Goal: Task Accomplishment & Management: Complete application form

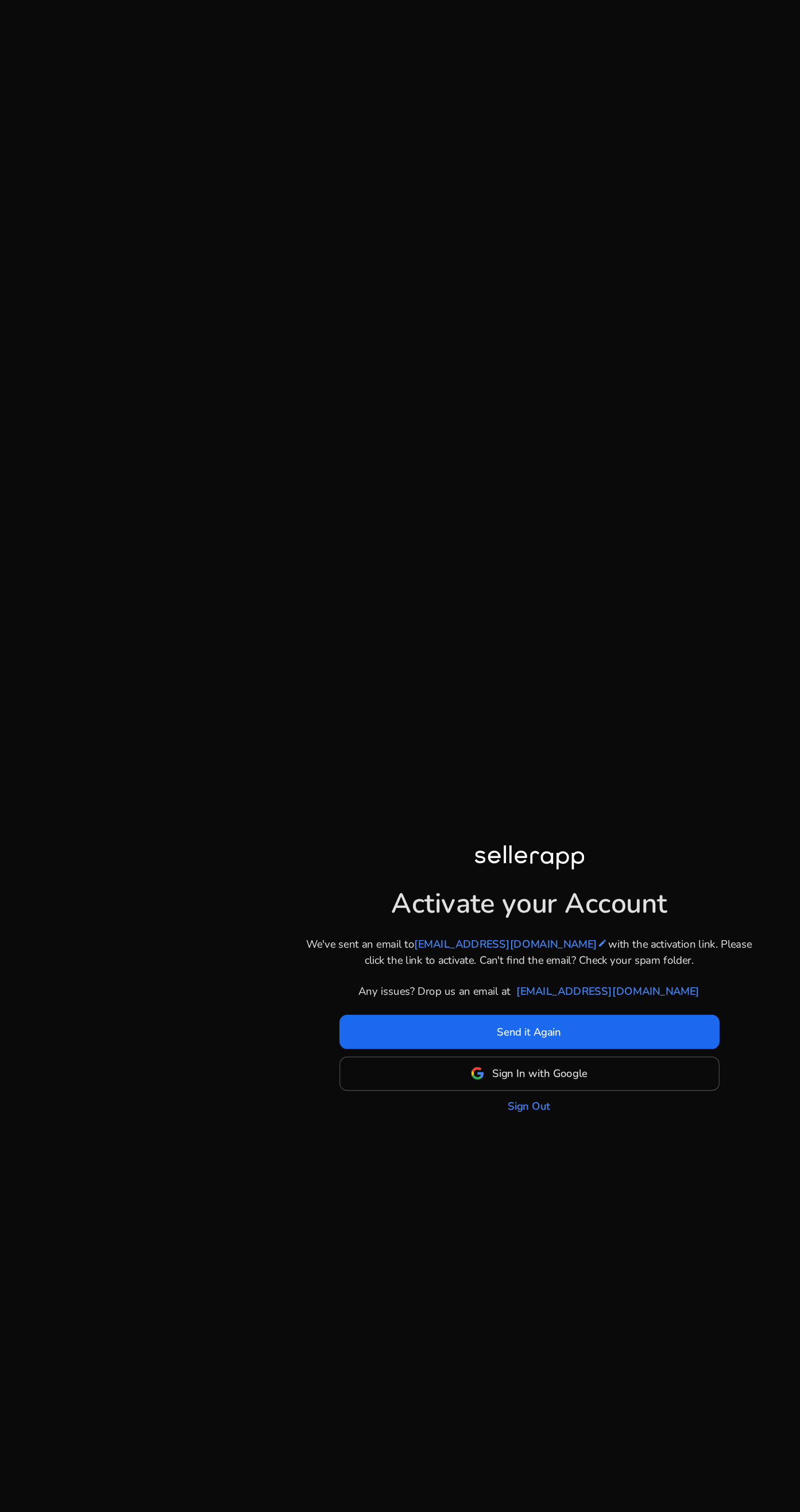
click at [407, 842] on link "Sign Out" at bounding box center [400, 836] width 32 height 12
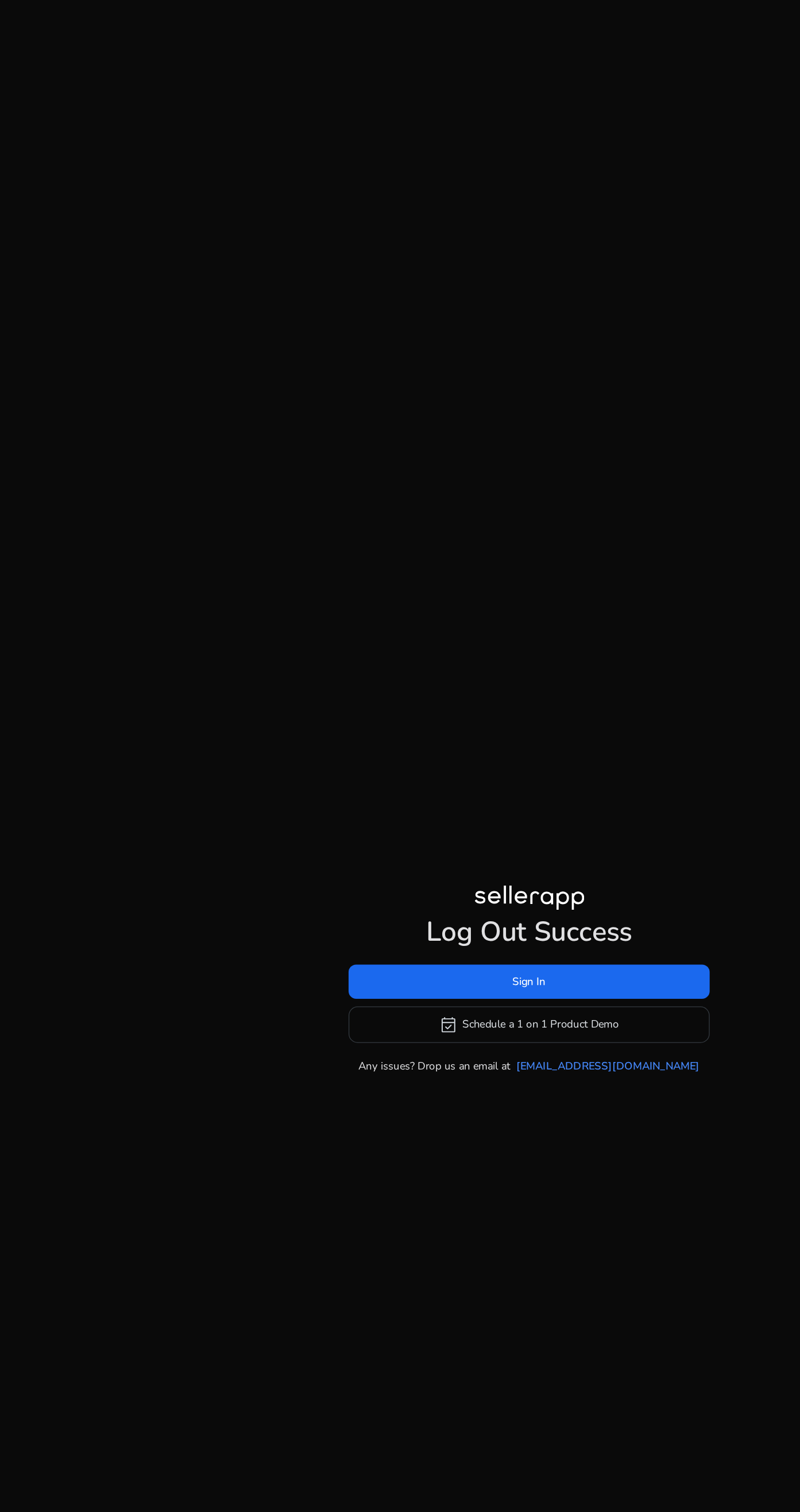
click at [487, 755] on span at bounding box center [400, 741] width 273 height 27
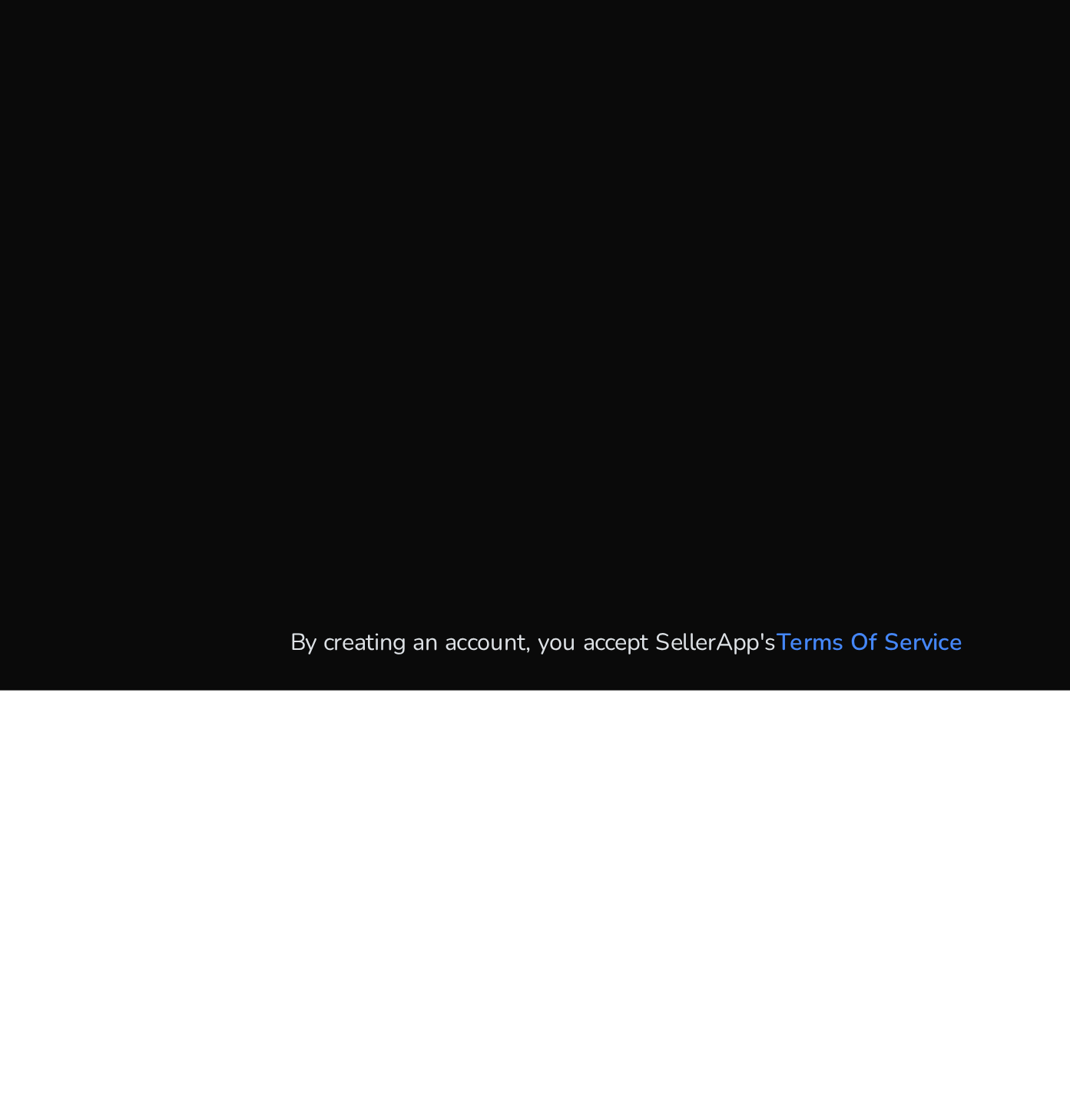
scroll to position [166, 0]
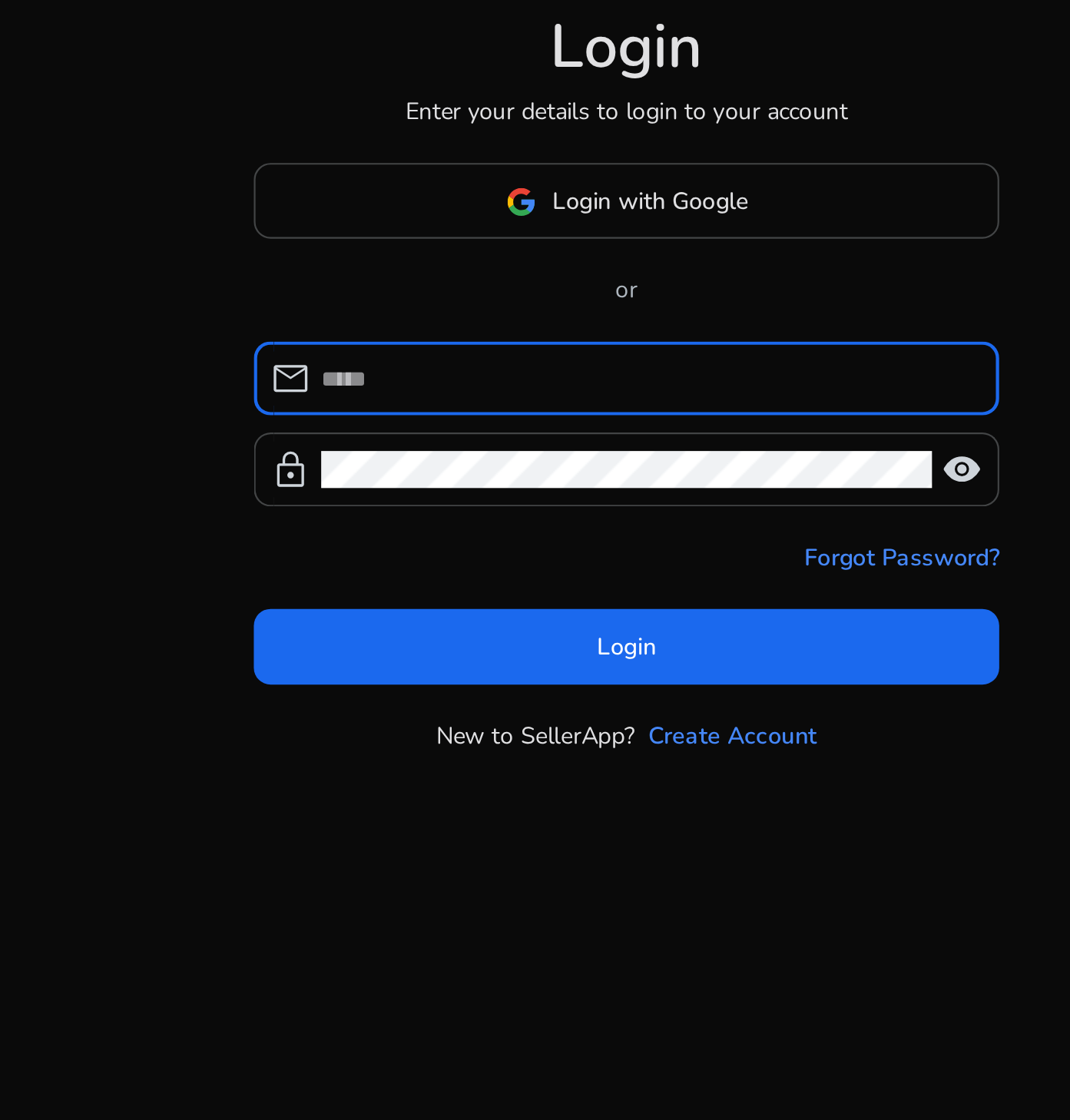
click at [552, 402] on input at bounding box center [544, 395] width 297 height 17
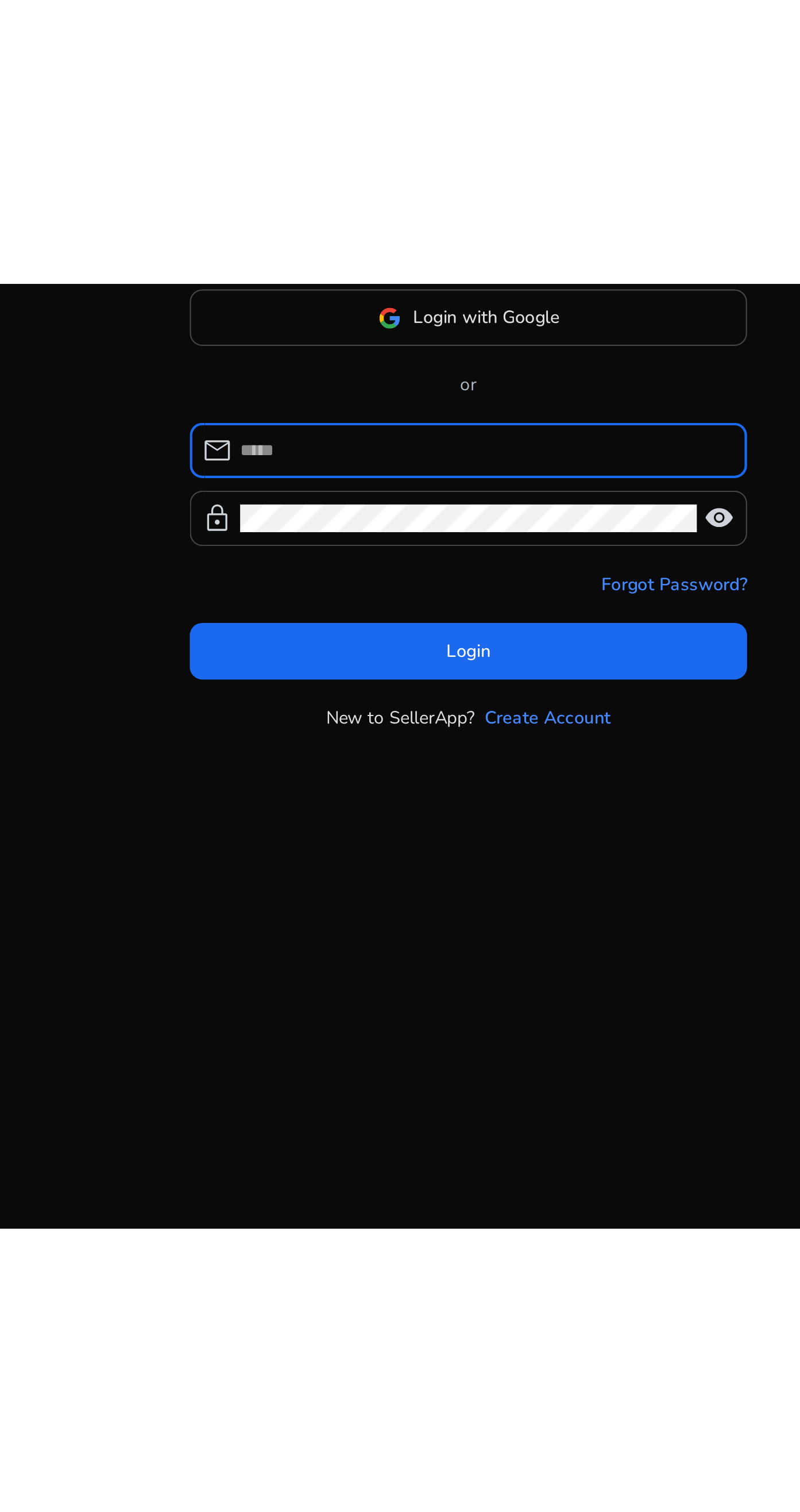
scroll to position [0, 0]
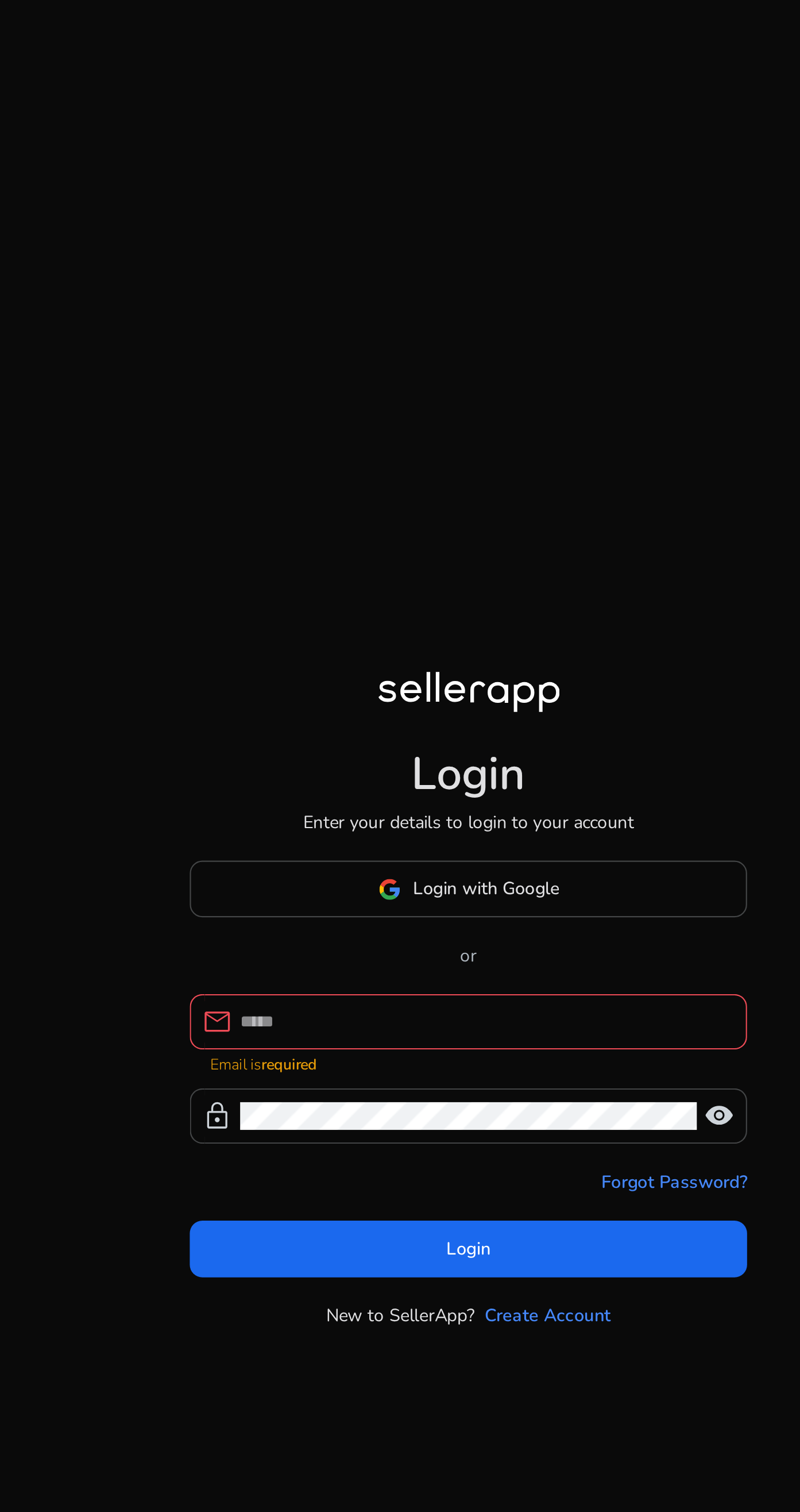
type input "**********"
click button "Login" at bounding box center [400, 853] width 254 height 26
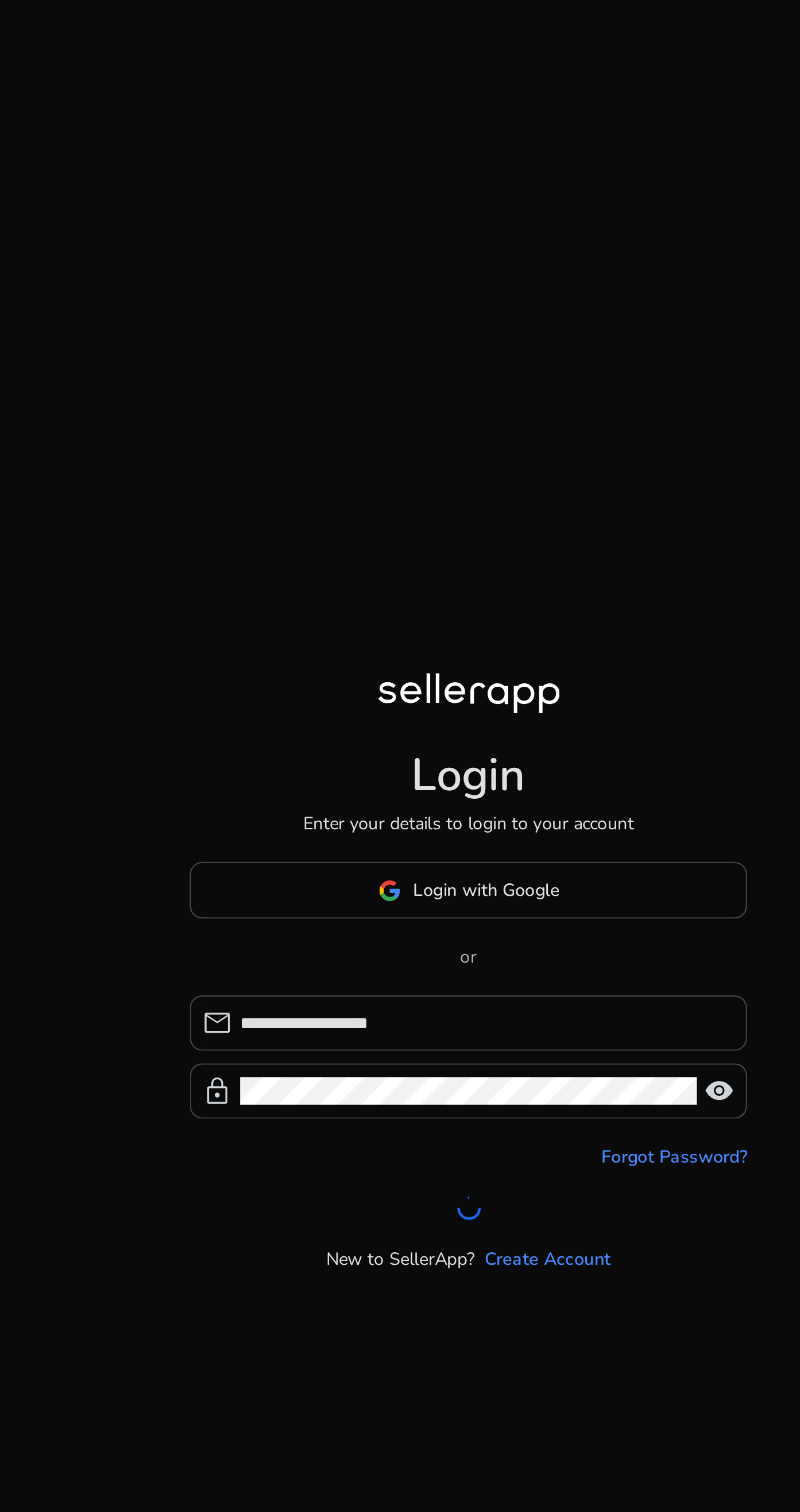
scroll to position [13, 0]
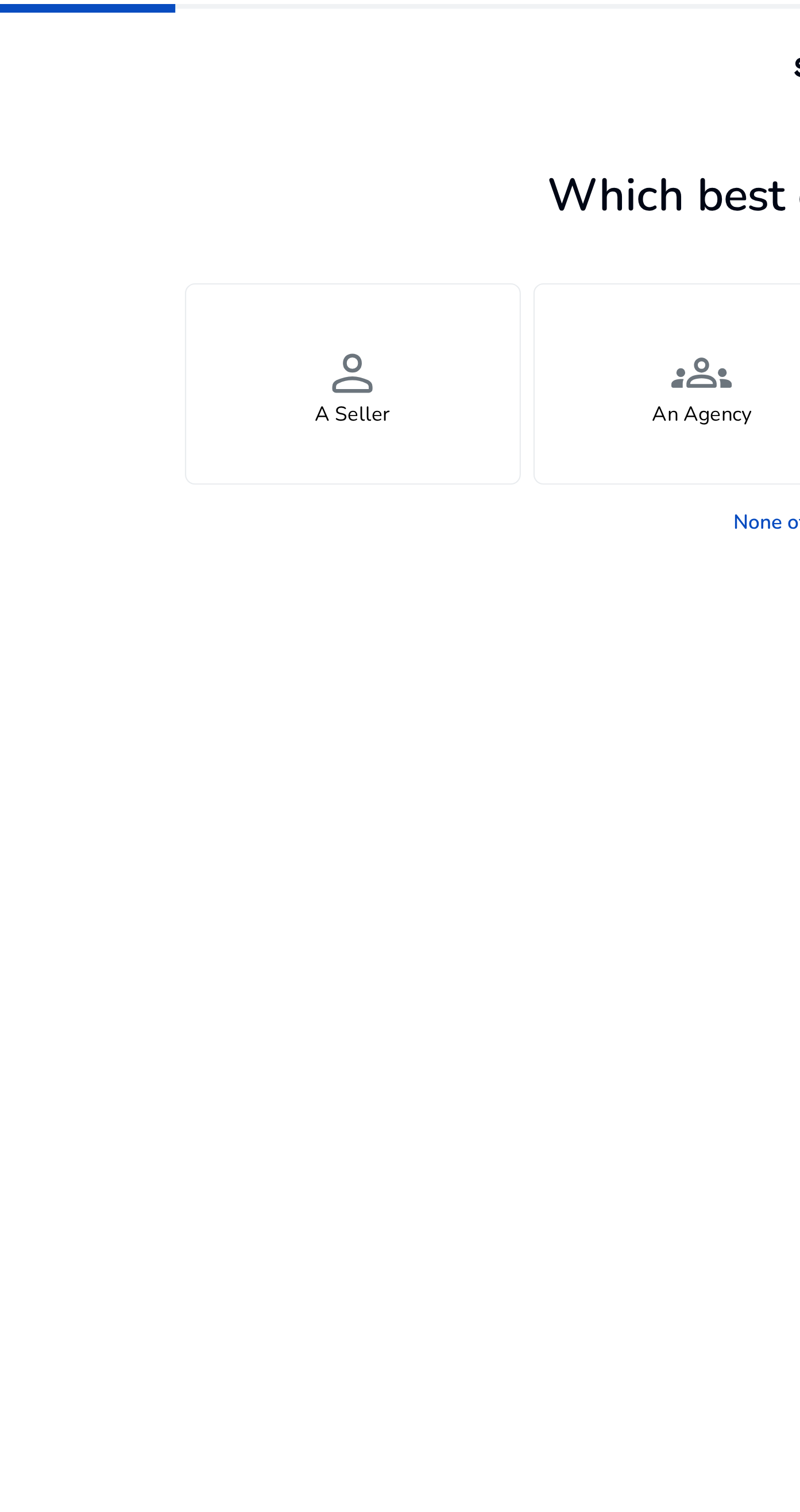
click at [195, 190] on div "person A Seller" at bounding box center [161, 175] width 153 height 91
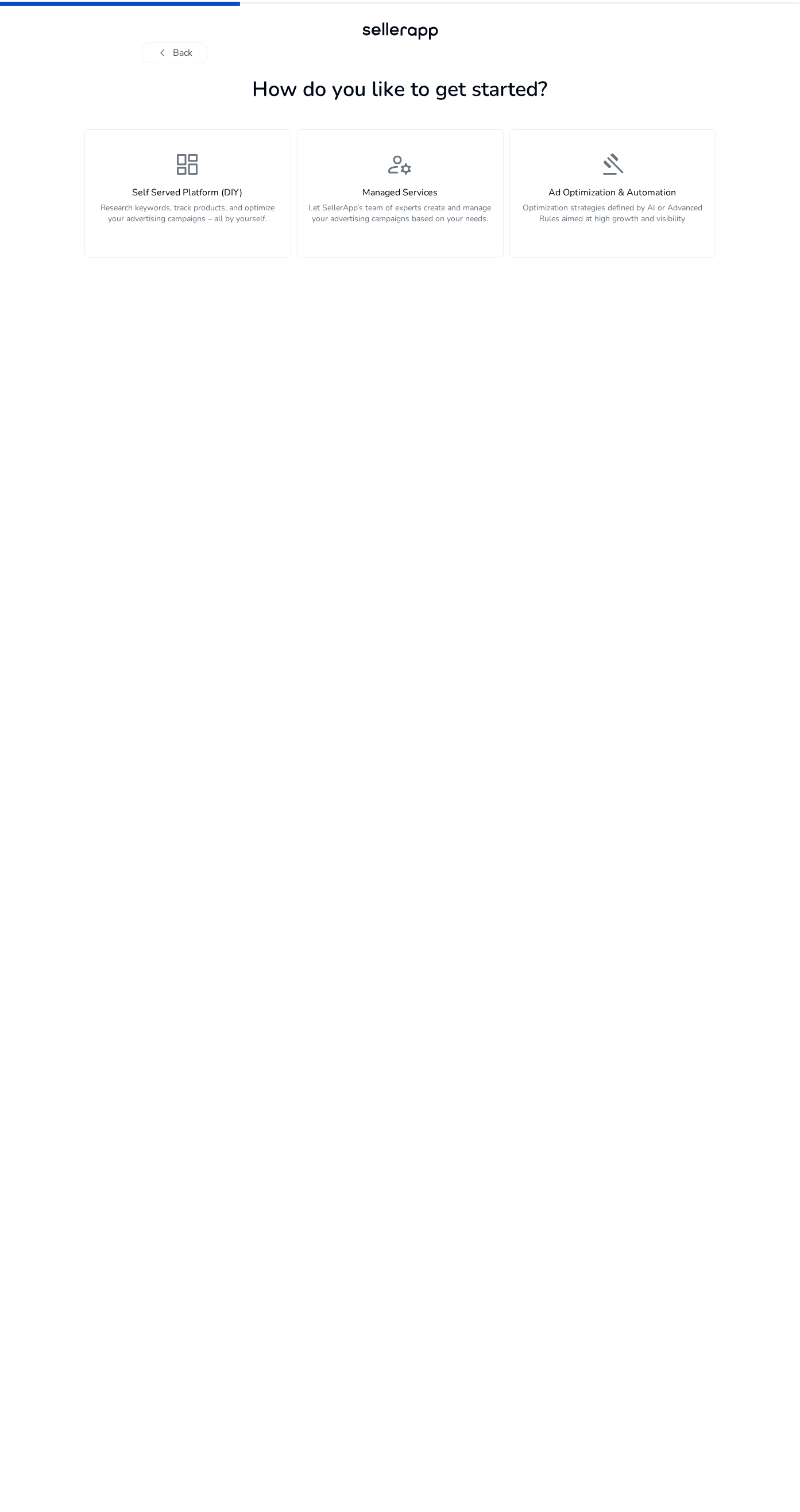
click at [203, 204] on p "Research keywords, track products, and optimize your advertising campaigns – al…" at bounding box center [188, 219] width 192 height 34
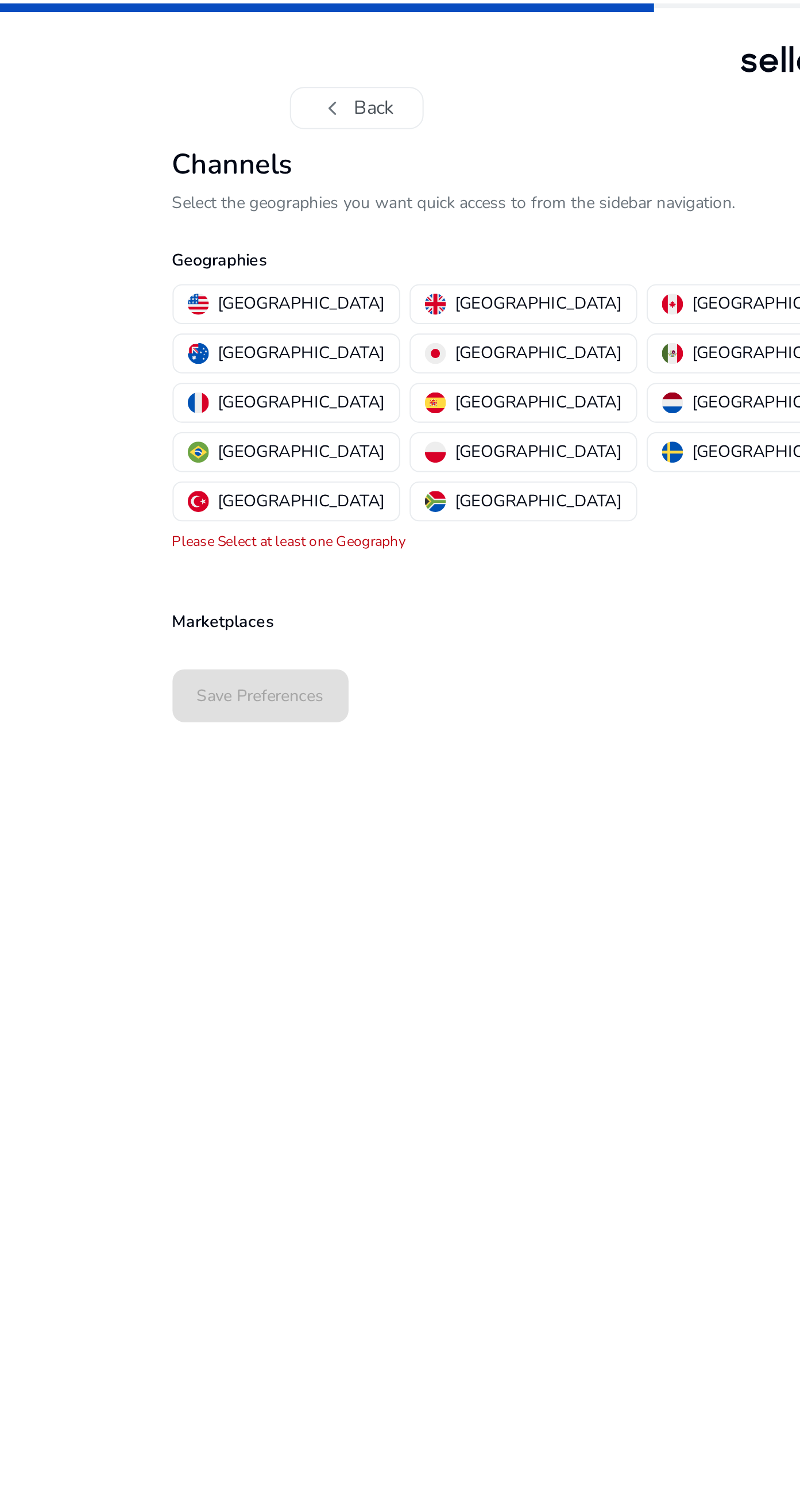
click at [145, 150] on p "[GEOGRAPHIC_DATA]" at bounding box center [148, 148] width 82 height 12
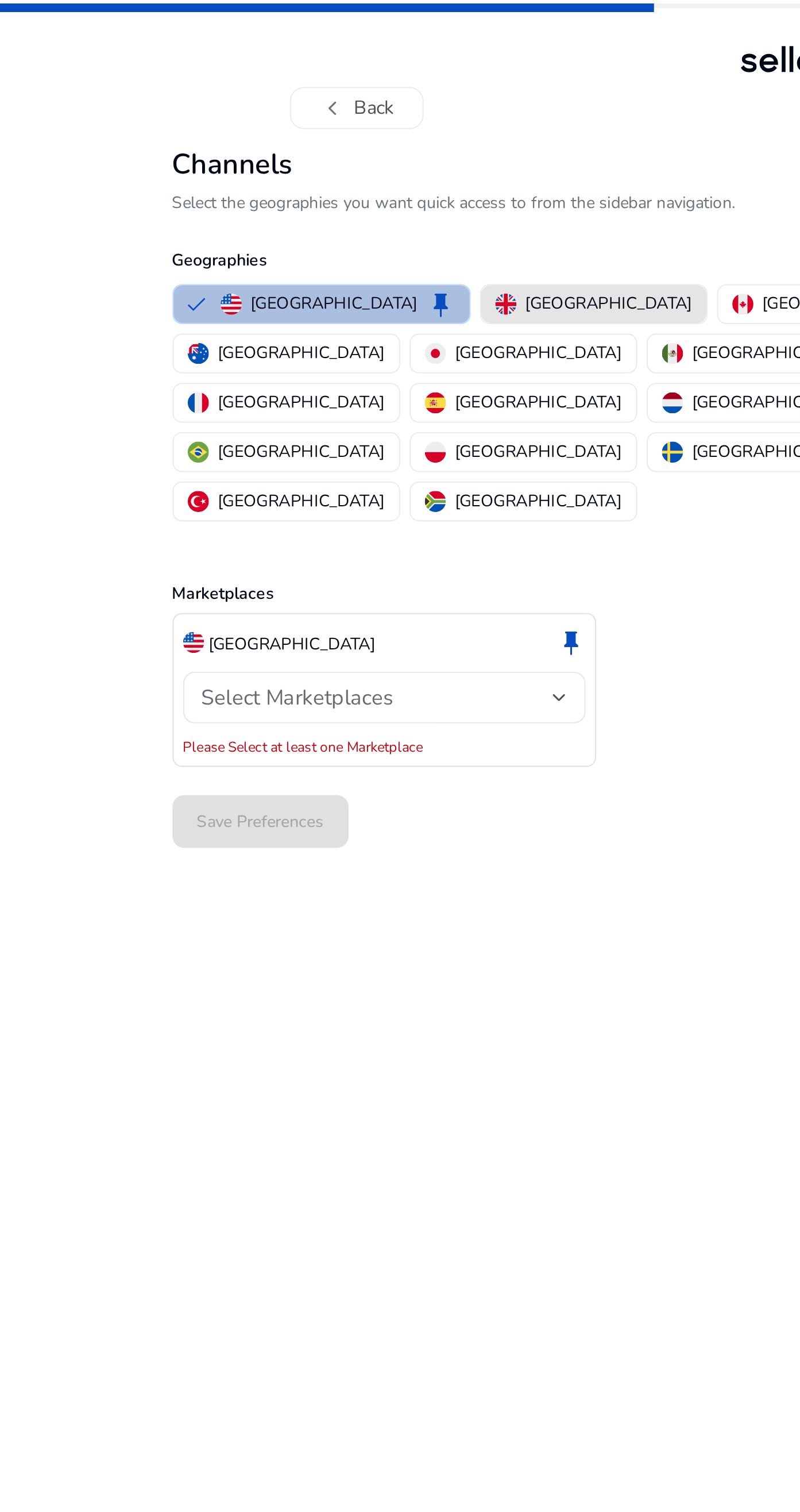
click at [261, 152] on p "[GEOGRAPHIC_DATA]" at bounding box center [298, 148] width 82 height 12
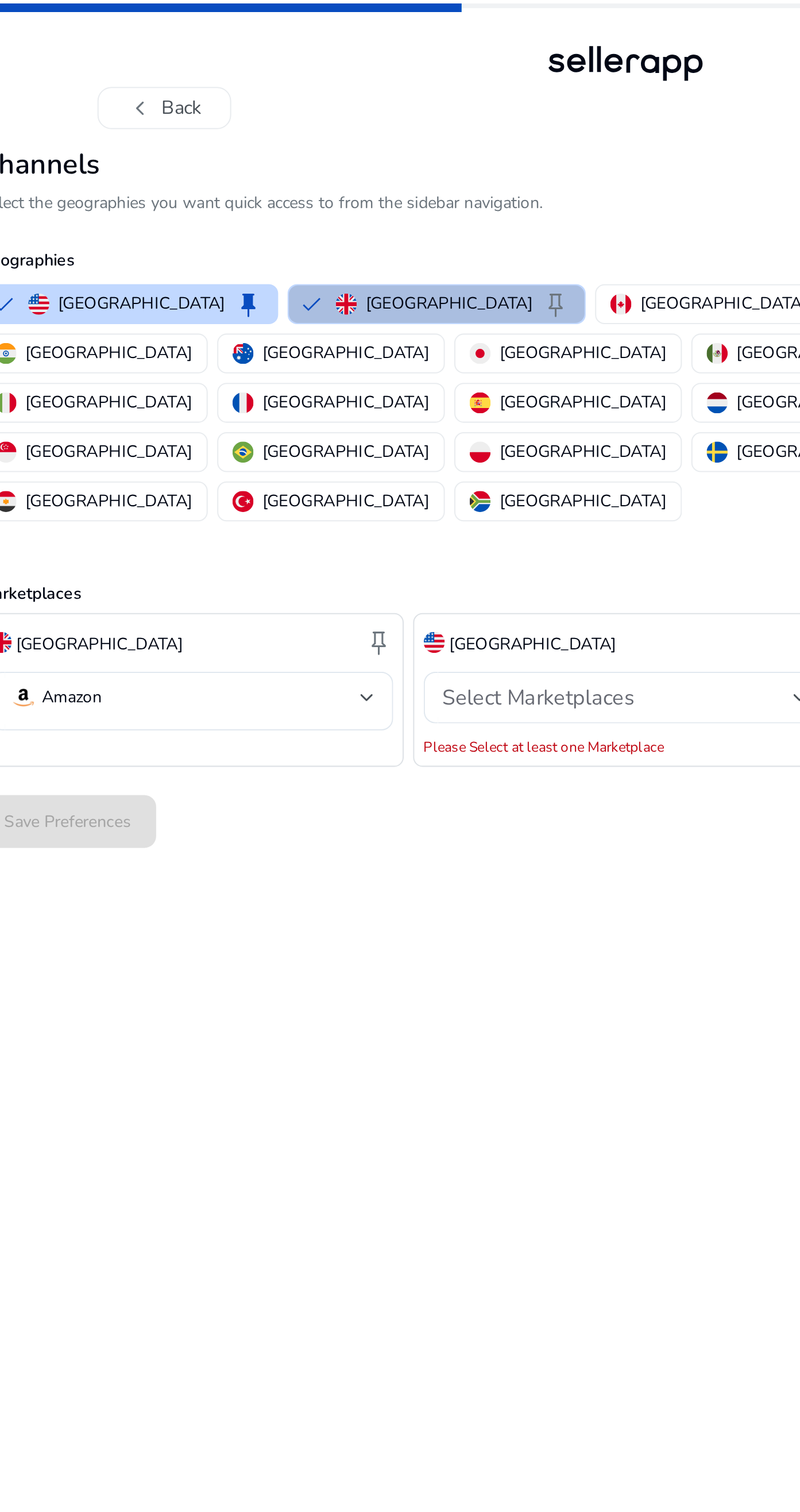
click at [422, 335] on div "Select Marketplaces" at bounding box center [397, 342] width 172 height 13
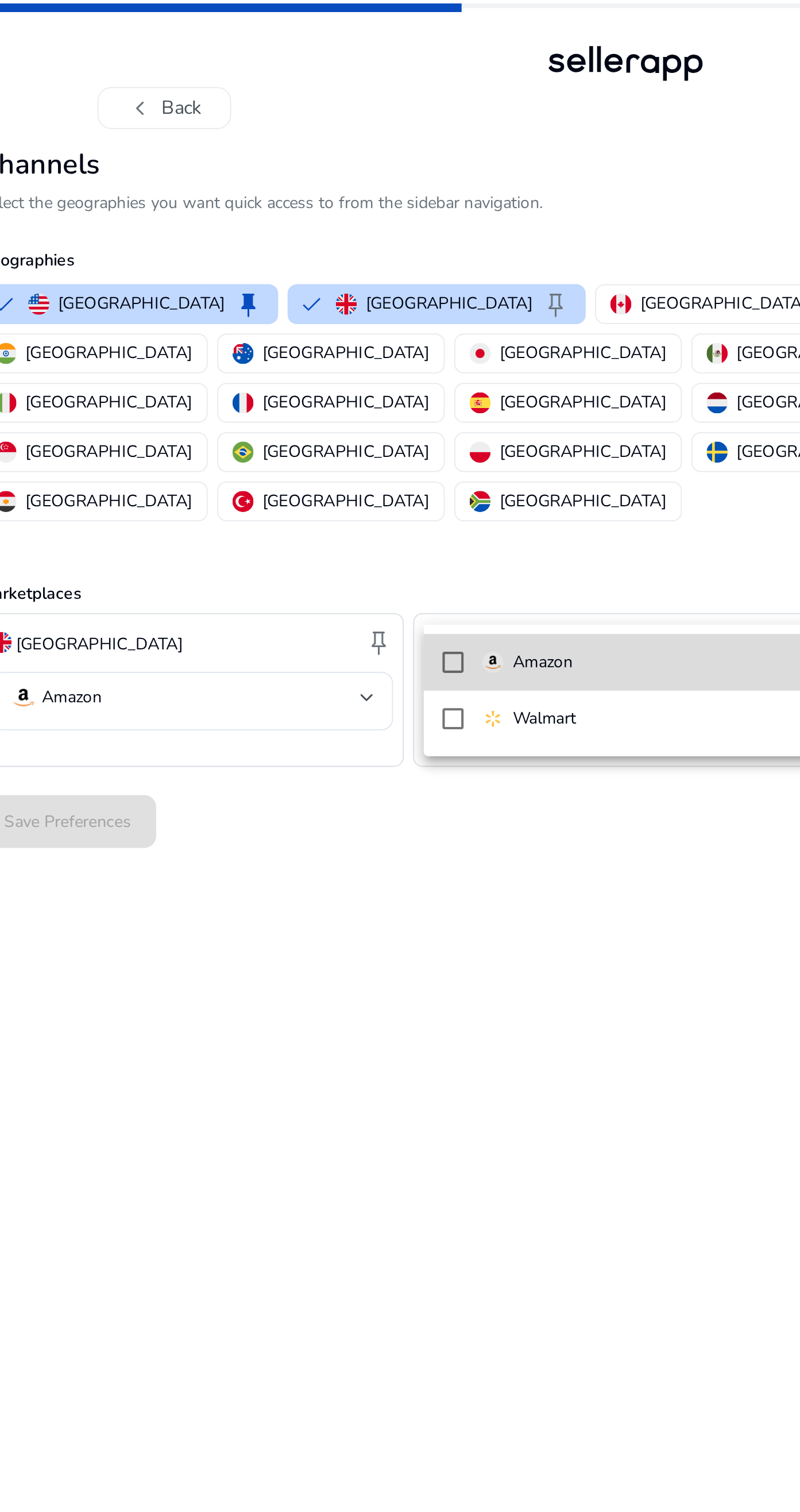
click at [313, 332] on mat-option "Amazon" at bounding box center [400, 324] width 197 height 27
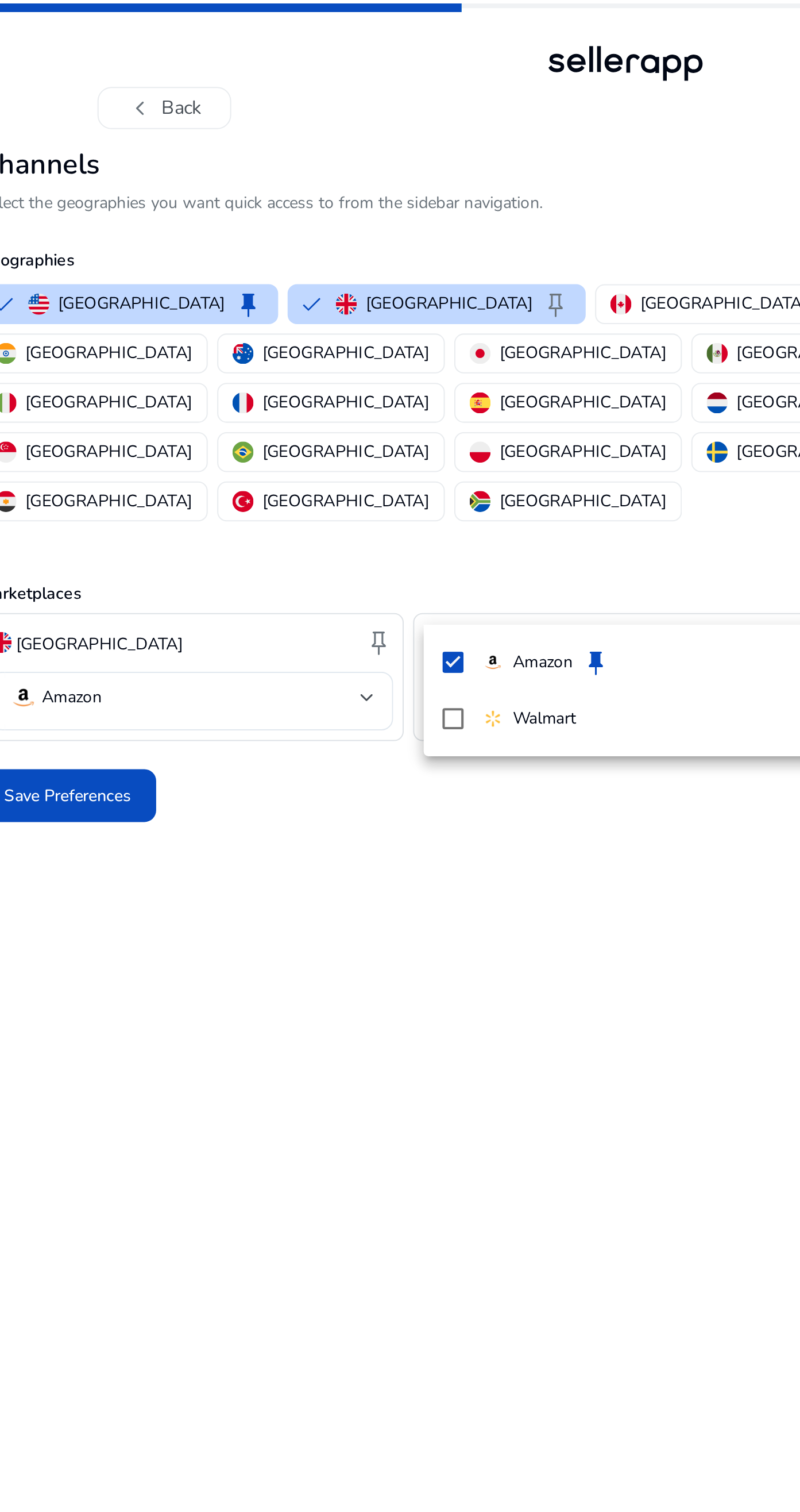
click at [376, 501] on div at bounding box center [400, 756] width 800 height 1512
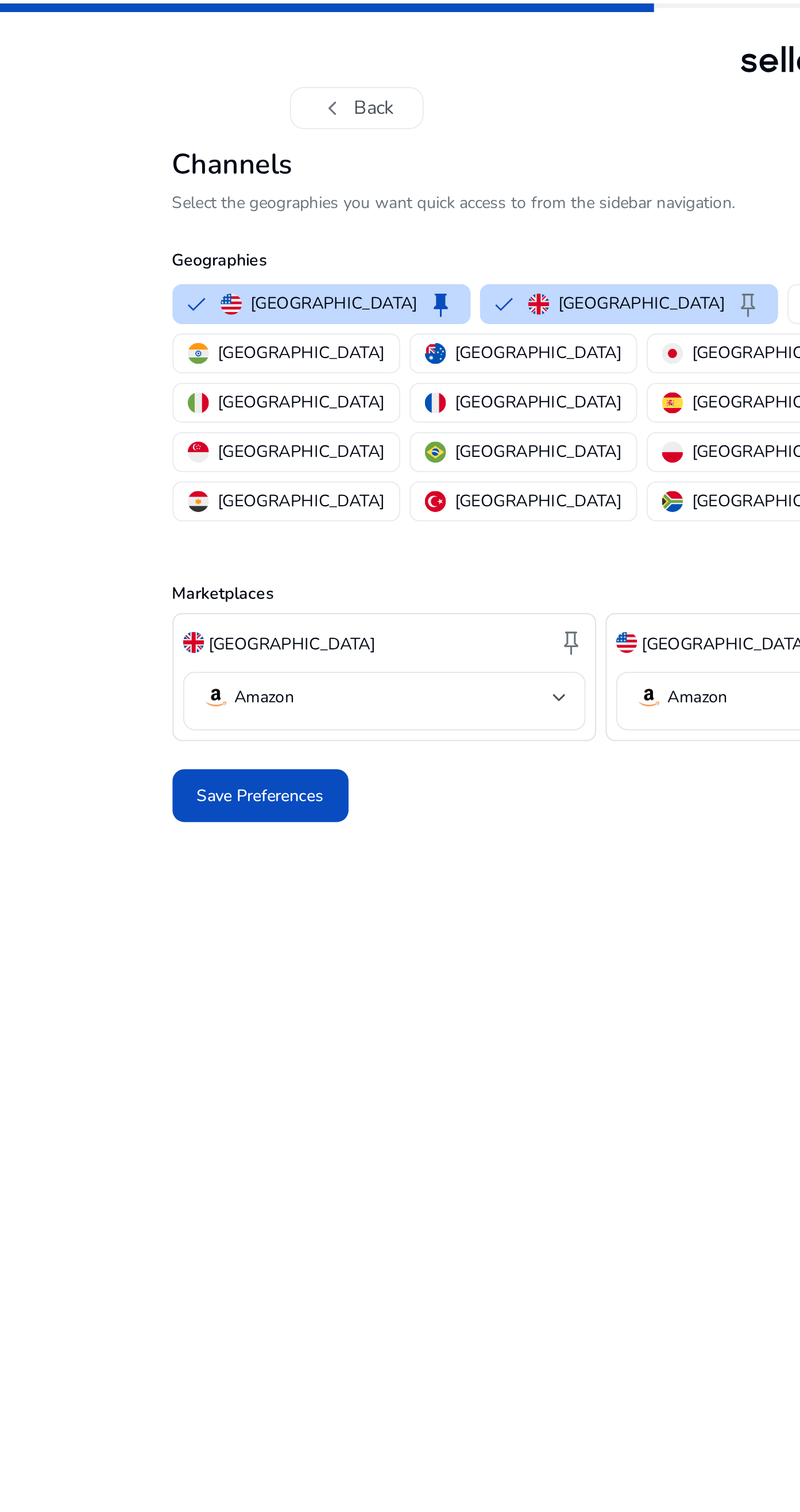
click at [274, 339] on div at bounding box center [274, 341] width 7 height 4
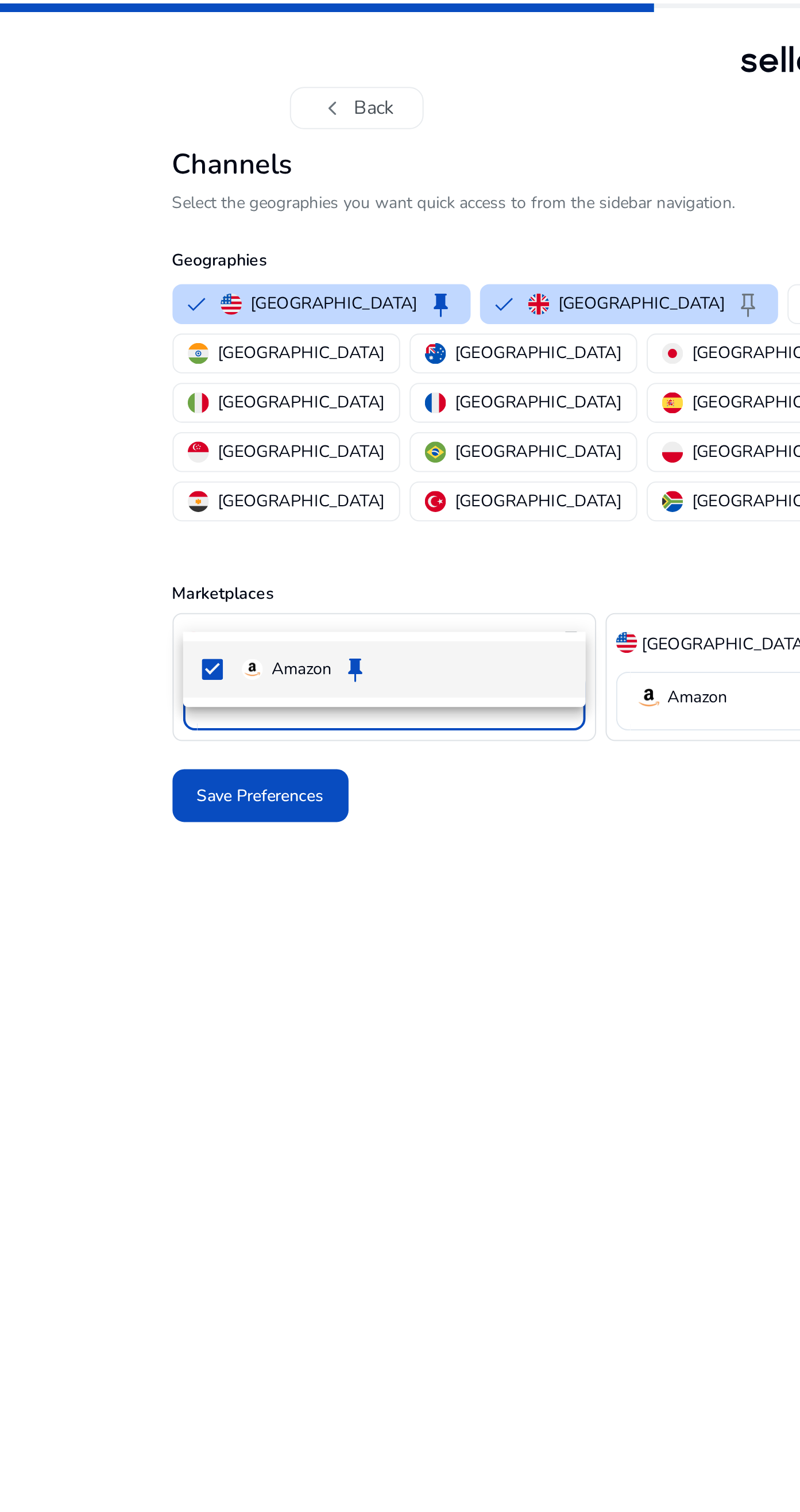
click at [267, 453] on div at bounding box center [400, 756] width 800 height 1512
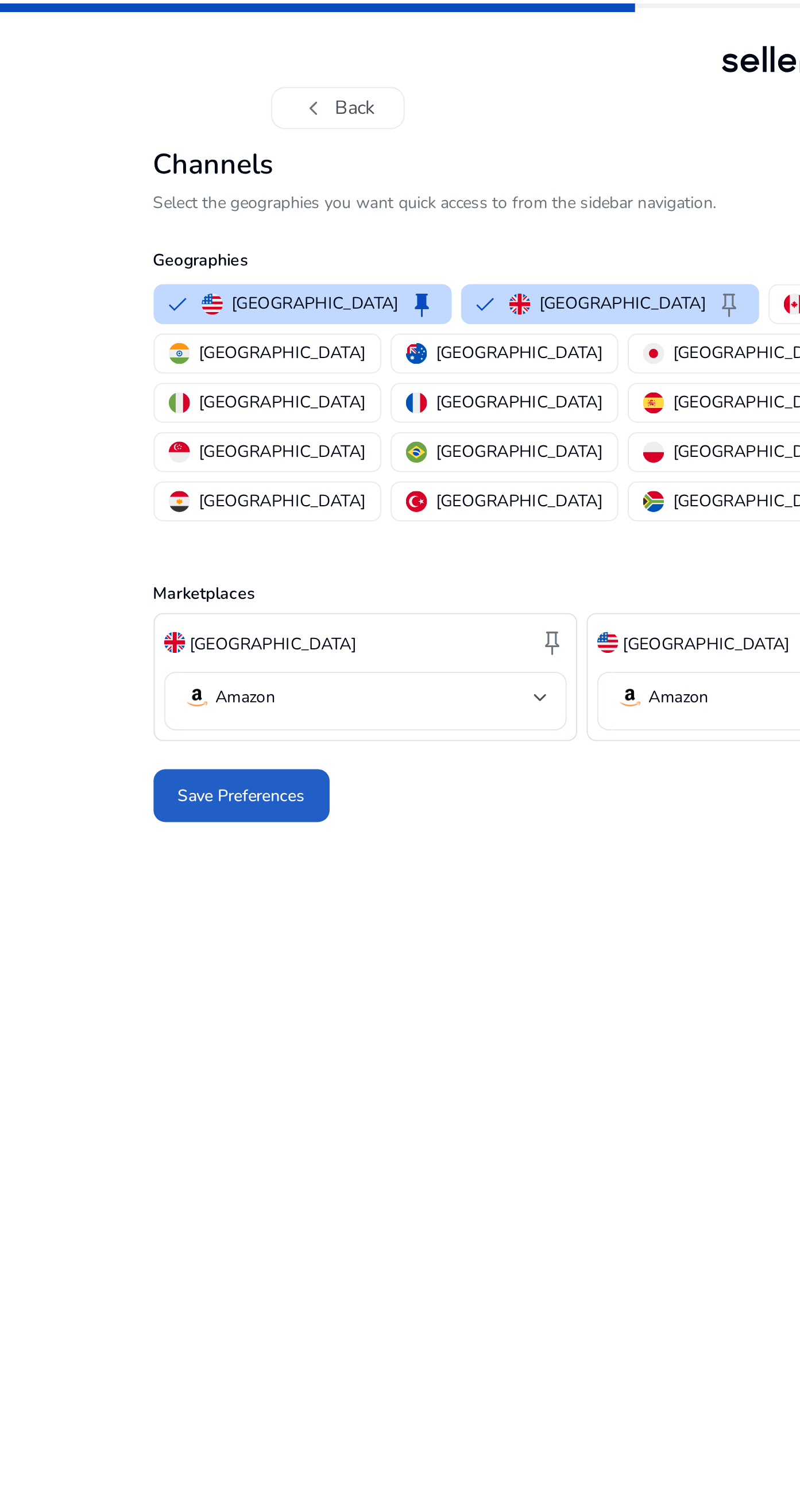
click at [150, 383] on span "Save Preferences" at bounding box center [127, 389] width 62 height 12
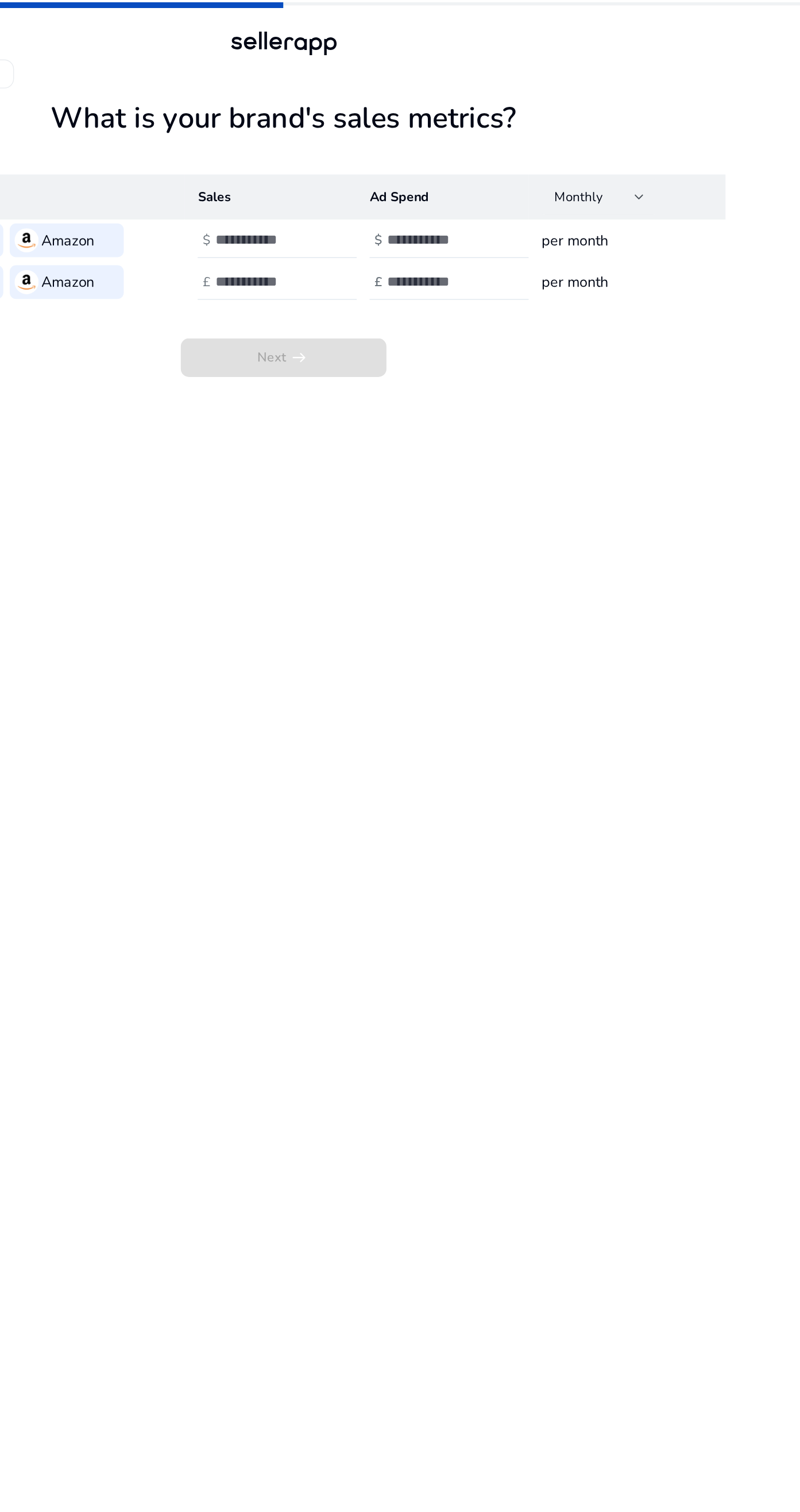
click at [421, 165] on input "number" at bounding box center [390, 171] width 77 height 13
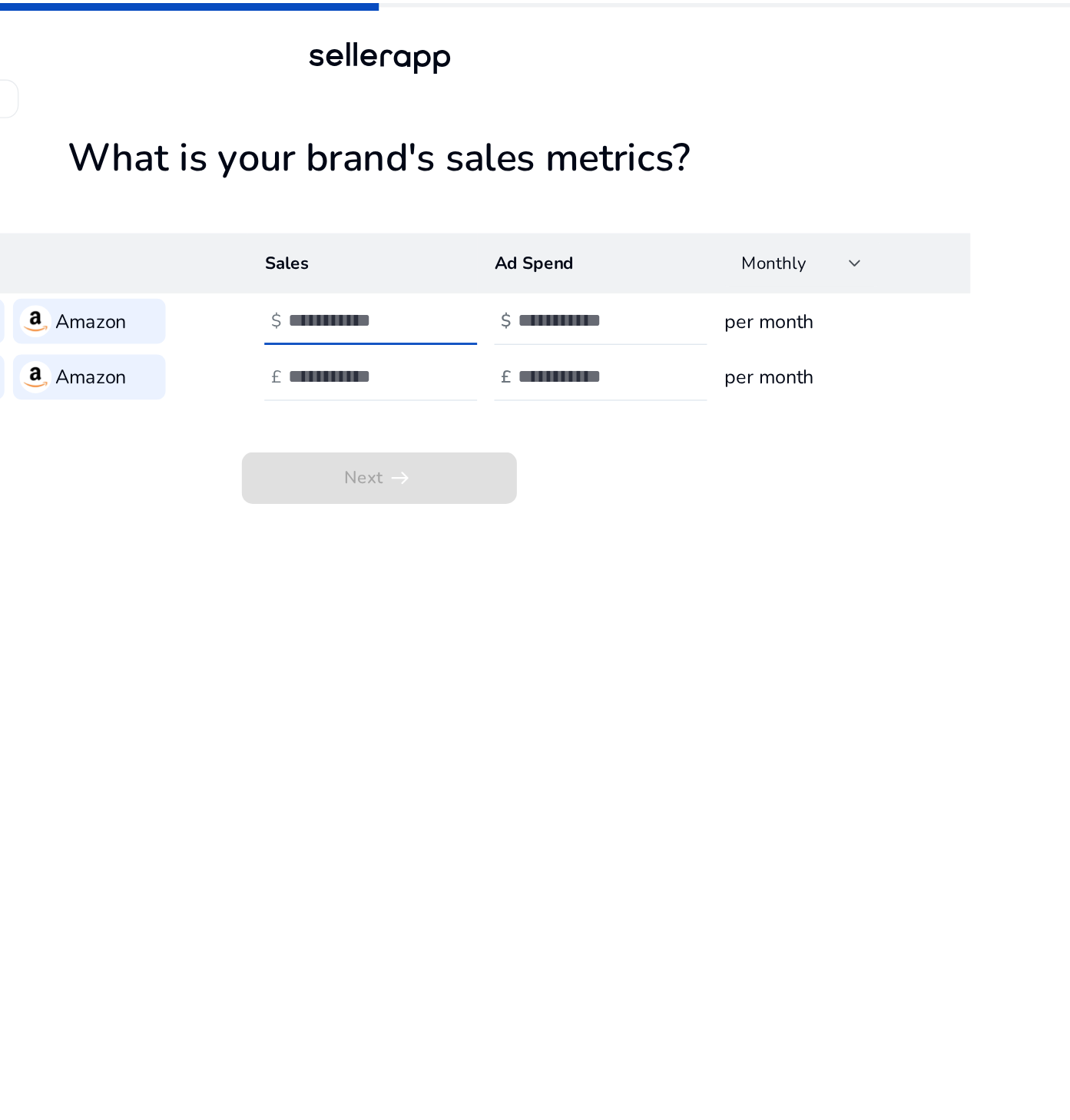
type input "**"
click at [565, 269] on input "number" at bounding box center [522, 269] width 103 height 17
type input "**"
click at [705, 233] on input "number" at bounding box center [686, 229] width 103 height 17
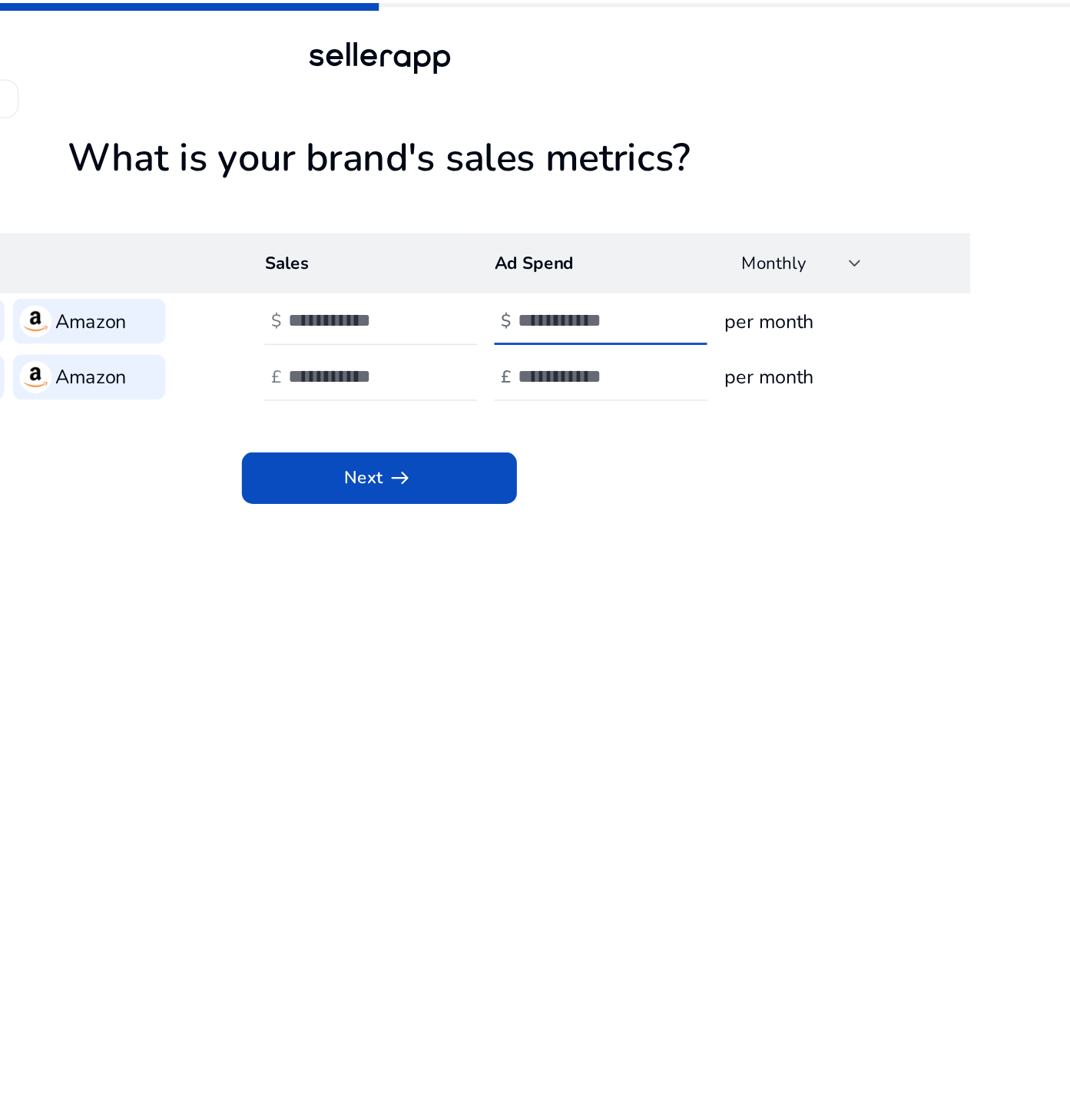
type input "**"
click at [719, 273] on input "number" at bounding box center [686, 269] width 103 height 17
type input "**"
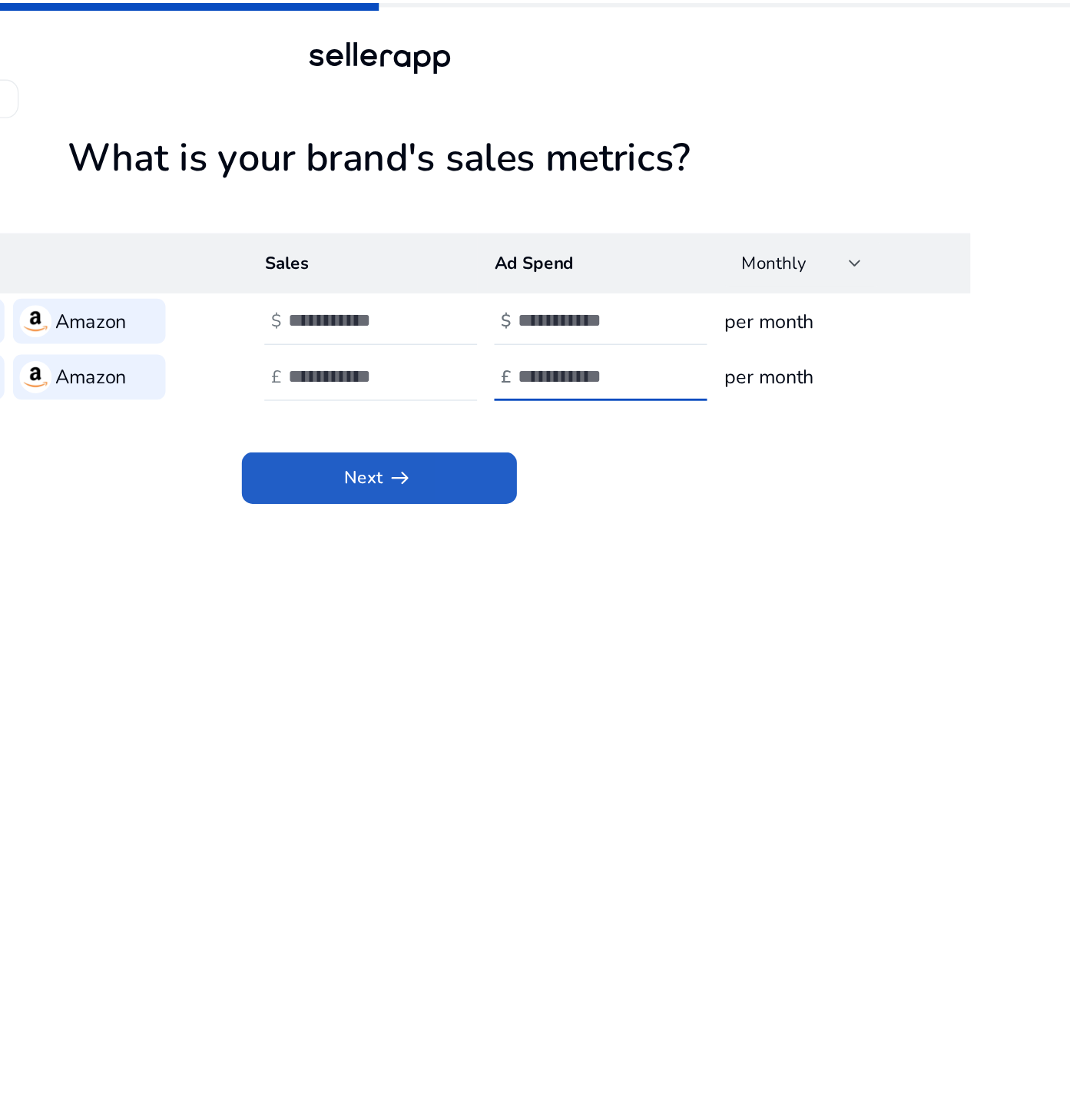
click at [604, 350] on span at bounding box center [535, 342] width 196 height 36
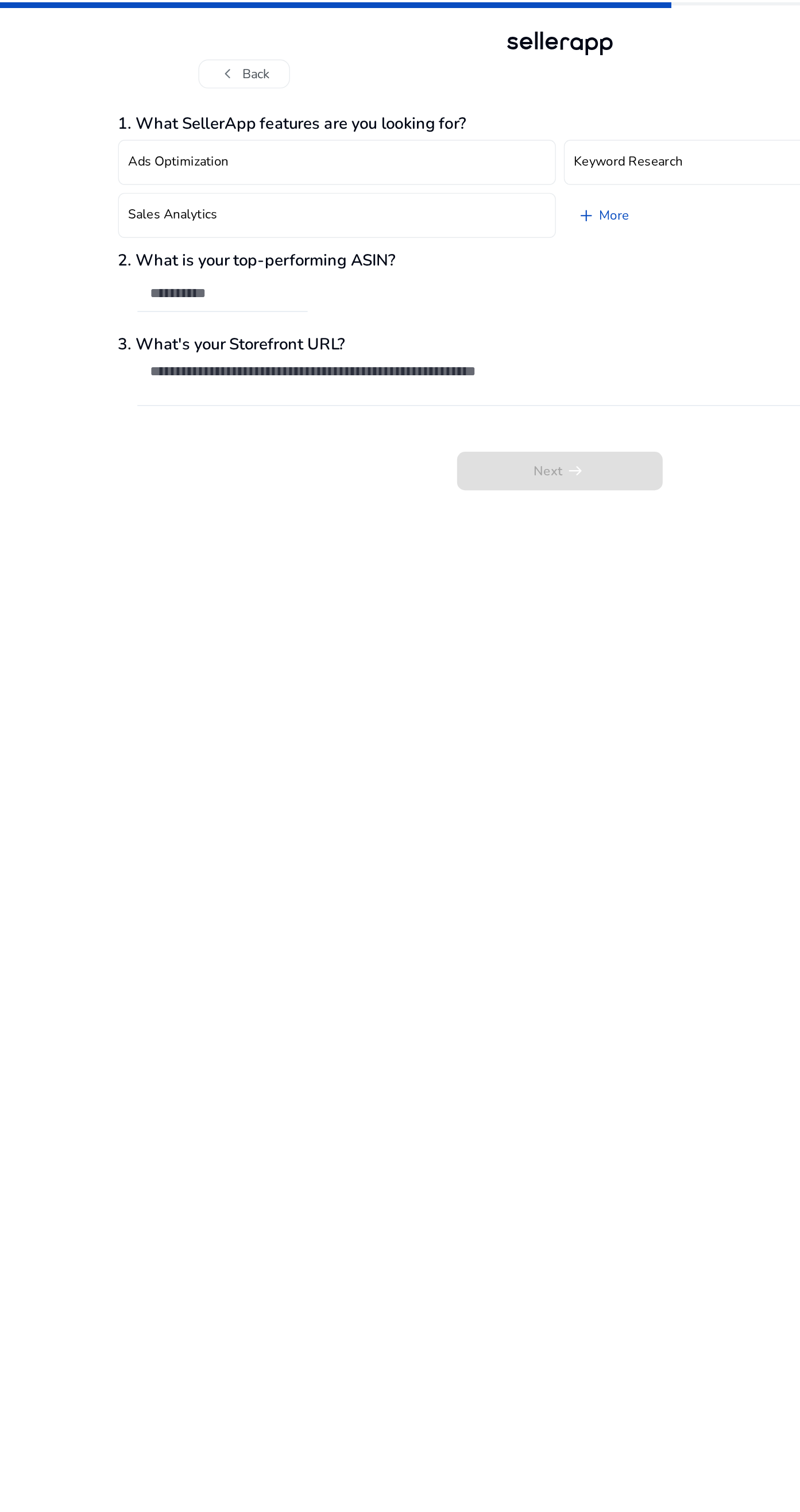
click at [332, 164] on button "Sales Analytics" at bounding box center [241, 153] width 313 height 32
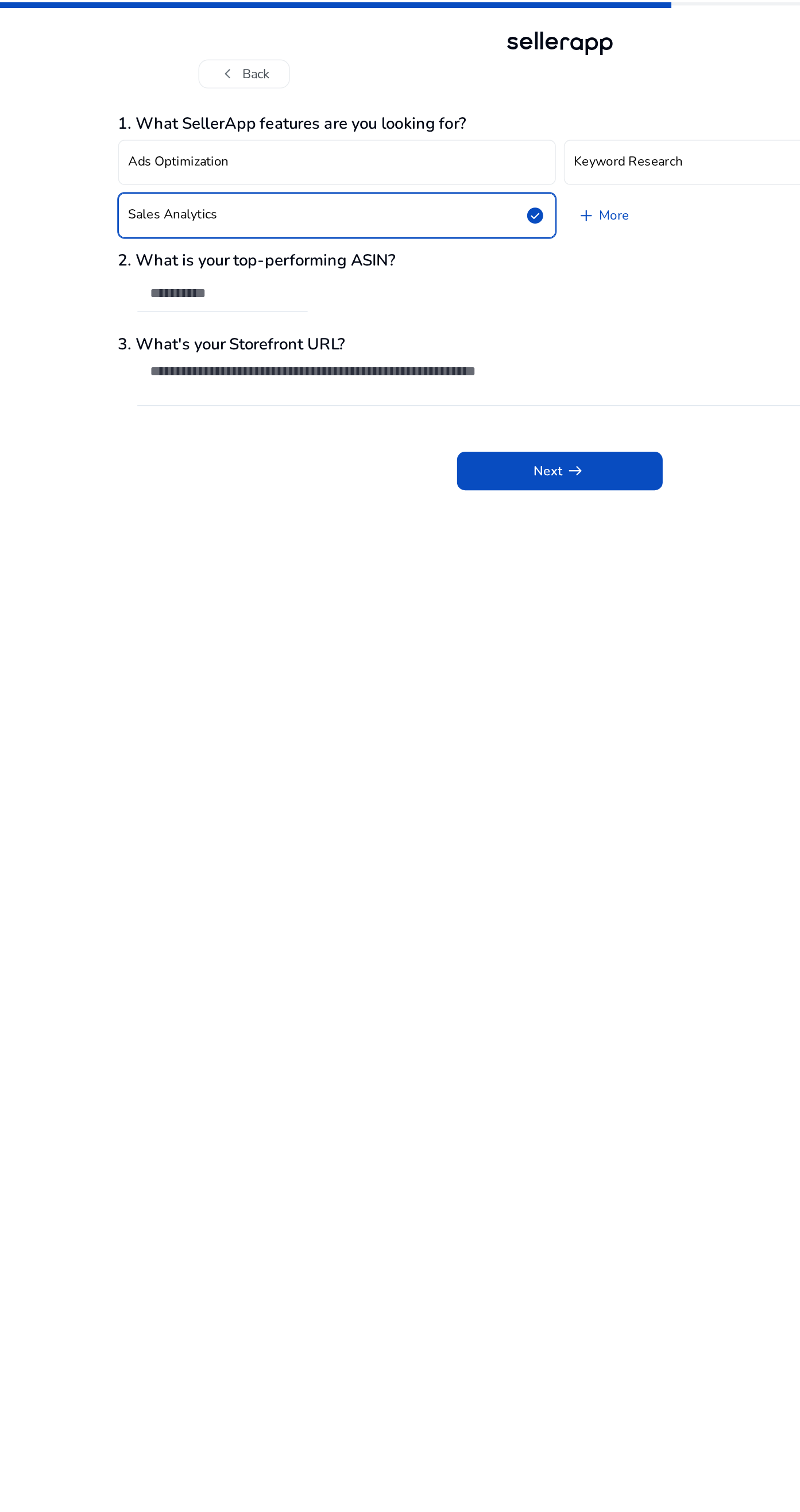
click at [498, 125] on button "Keyword Research" at bounding box center [559, 116] width 313 height 32
click at [436, 343] on span at bounding box center [400, 337] width 147 height 27
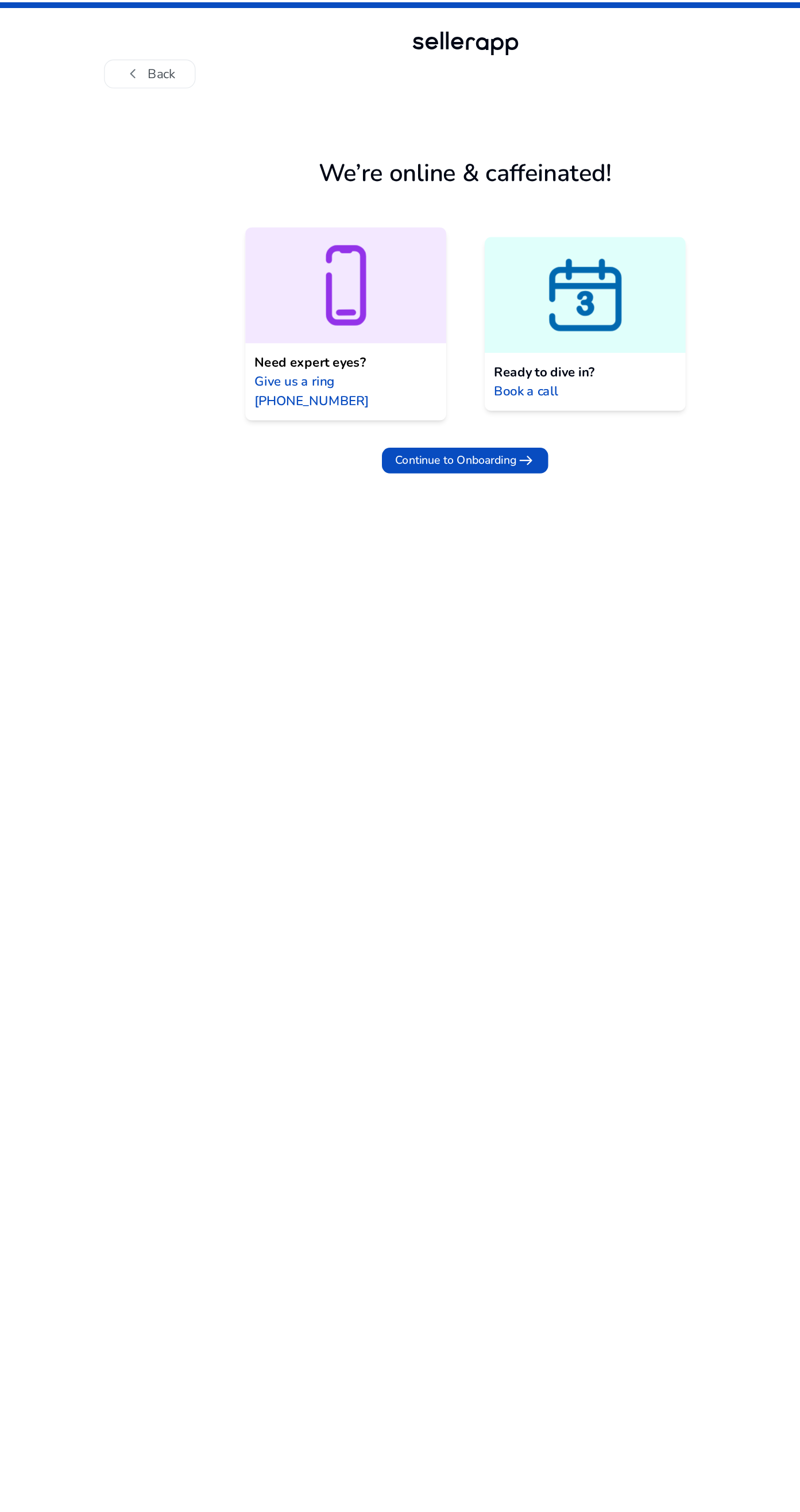
click at [443, 322] on span "arrow_right_alt" at bounding box center [443, 329] width 14 height 14
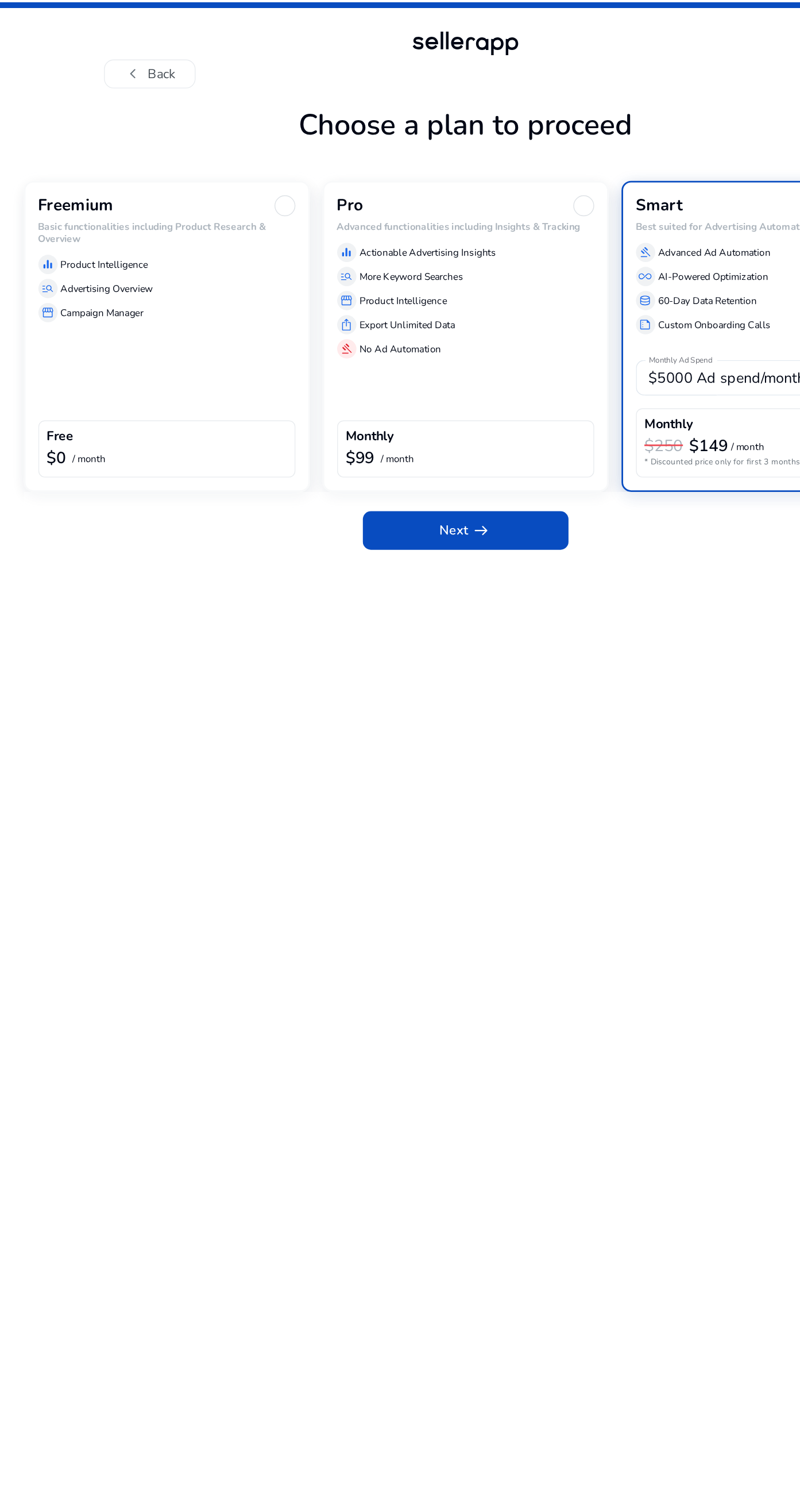
click at [225, 303] on div "Free $0 / month" at bounding box center [186, 320] width 184 height 41
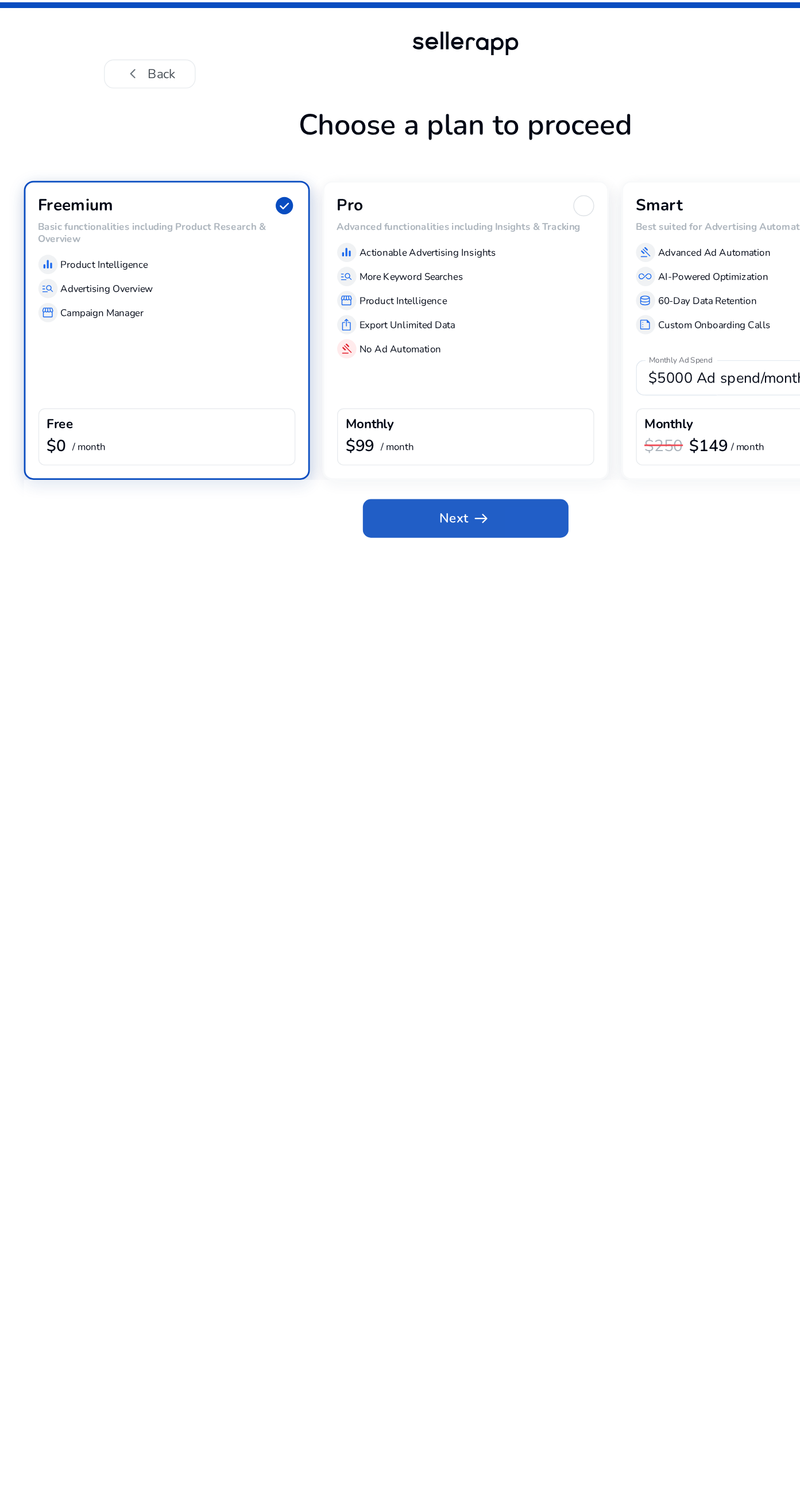
click at [448, 381] on span at bounding box center [400, 370] width 147 height 27
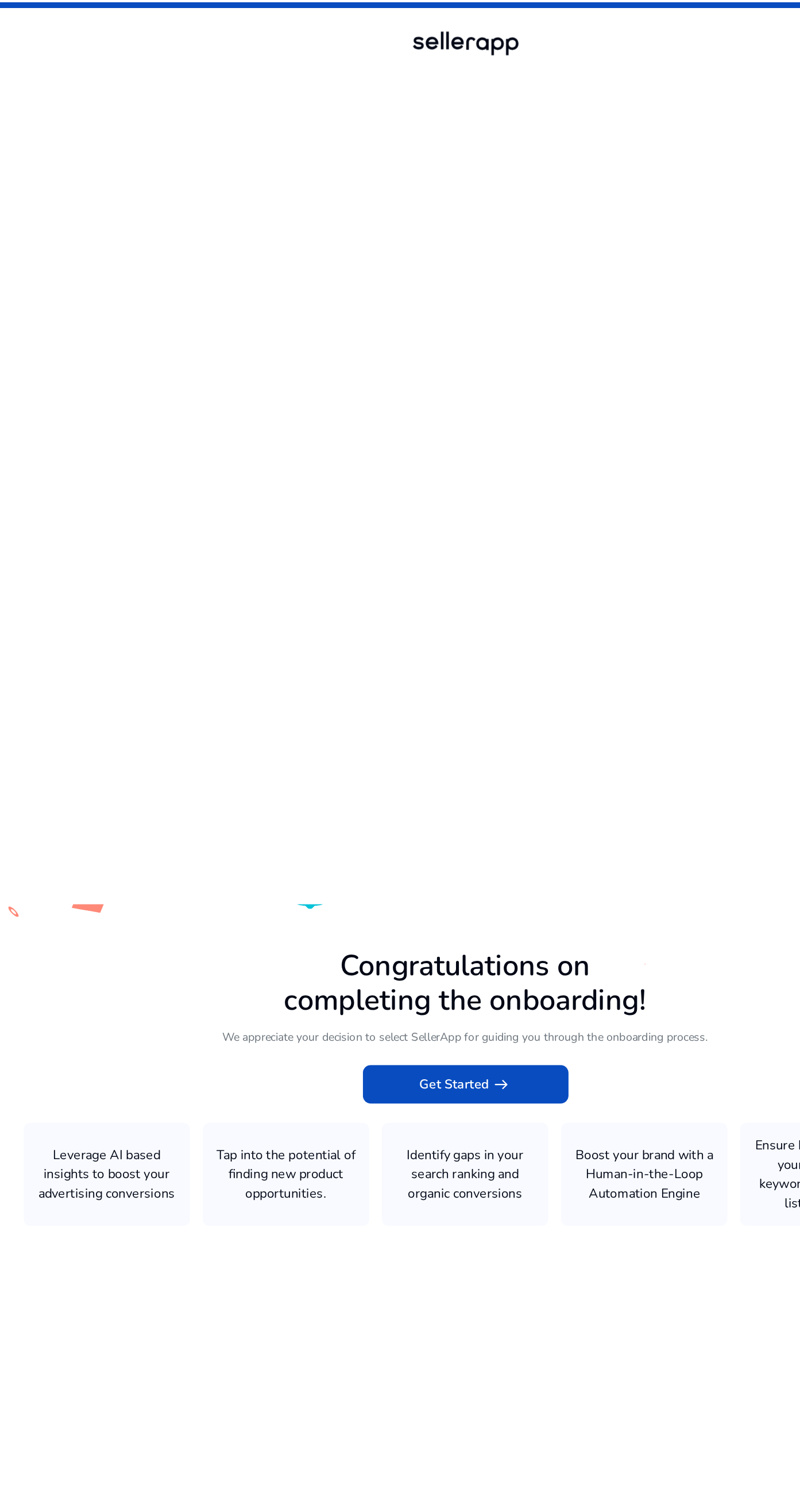
click at [454, 789] on span at bounding box center [400, 775] width 147 height 27
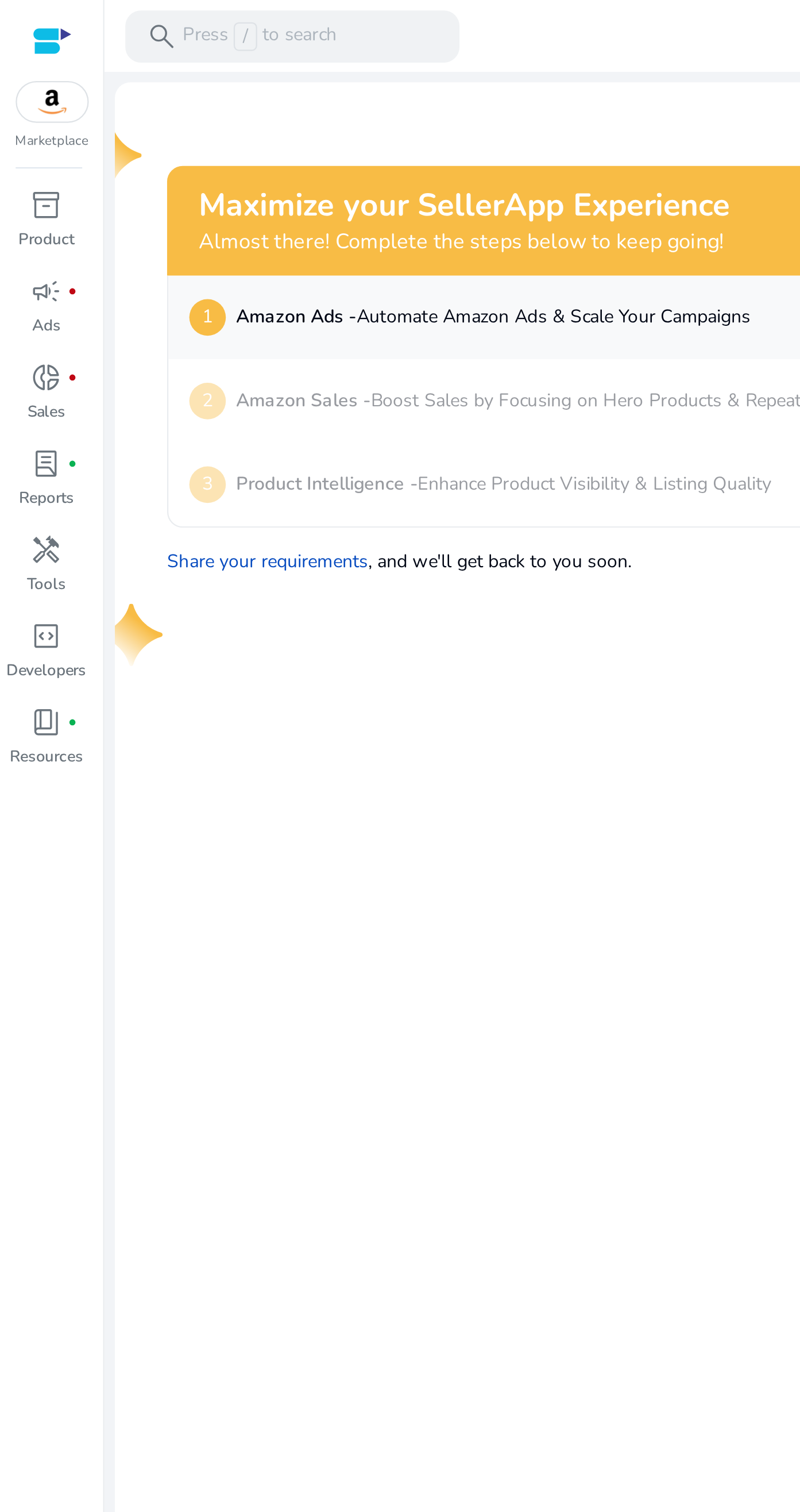
click at [24, 109] on p "Product" at bounding box center [20, 105] width 24 height 10
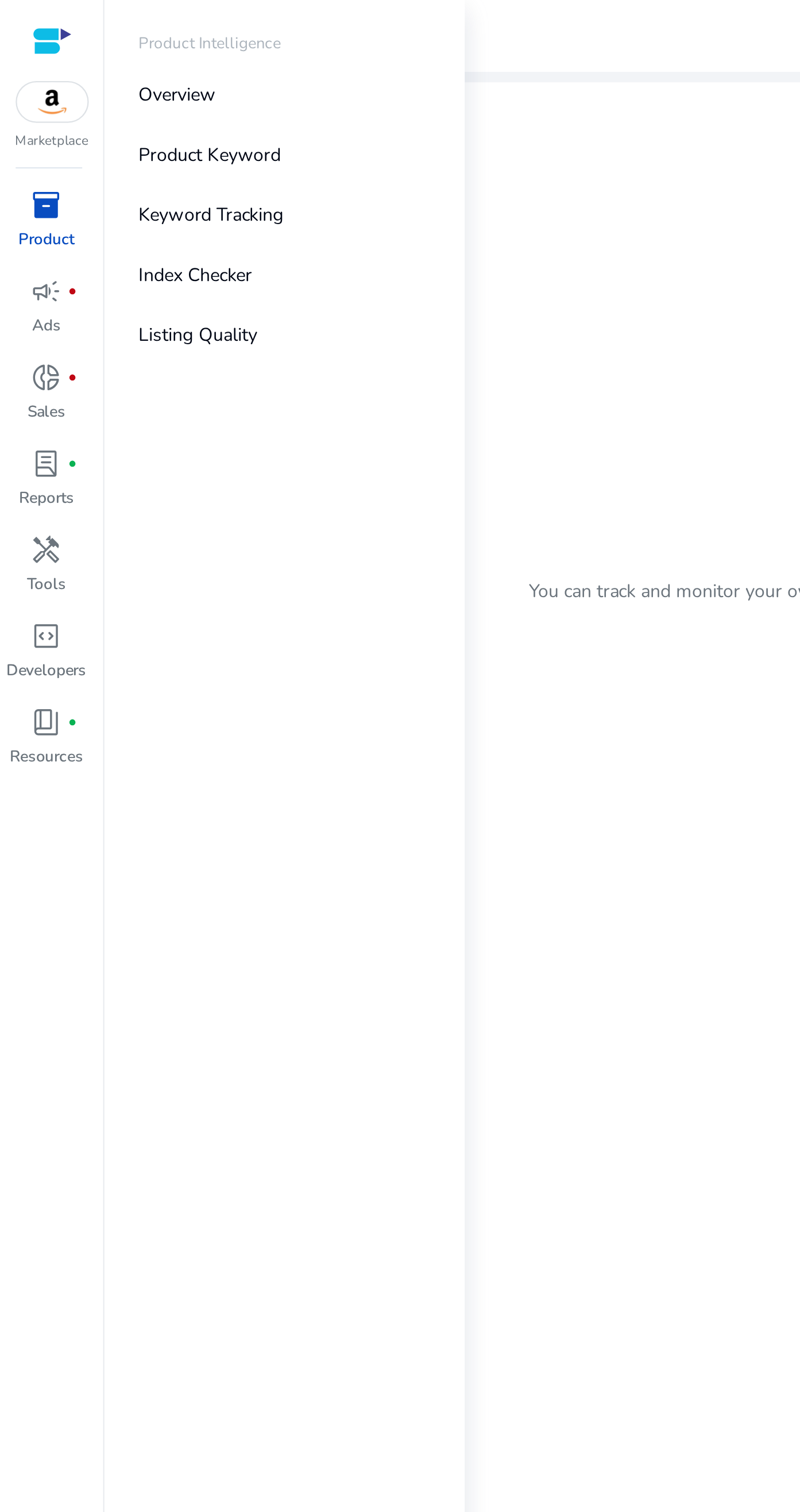
click at [71, 44] on p "Overview" at bounding box center [77, 42] width 34 height 12
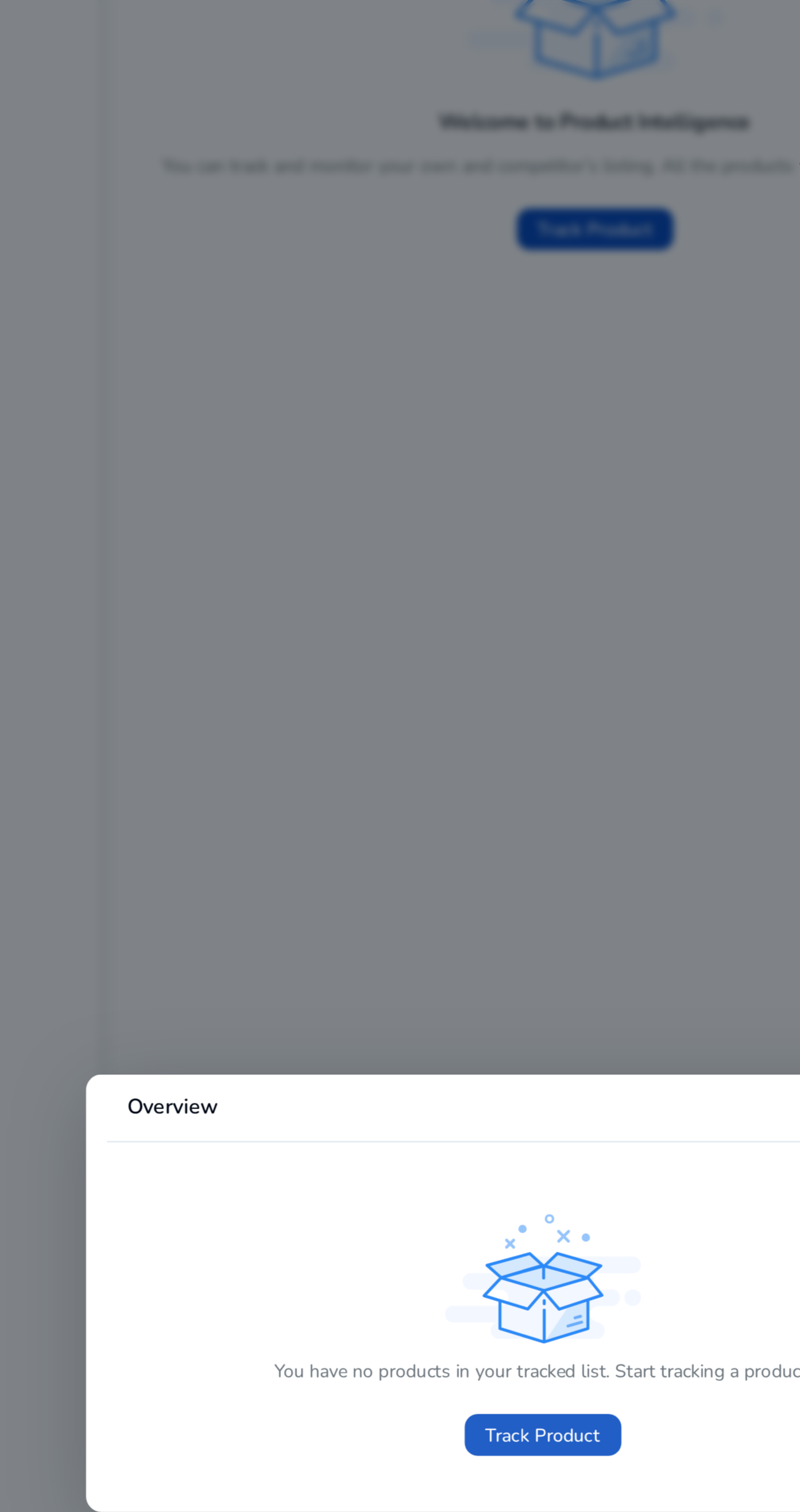
click at [423, 825] on span "Track Product" at bounding box center [400, 818] width 51 height 12
